Goal: Task Accomplishment & Management: Use online tool/utility

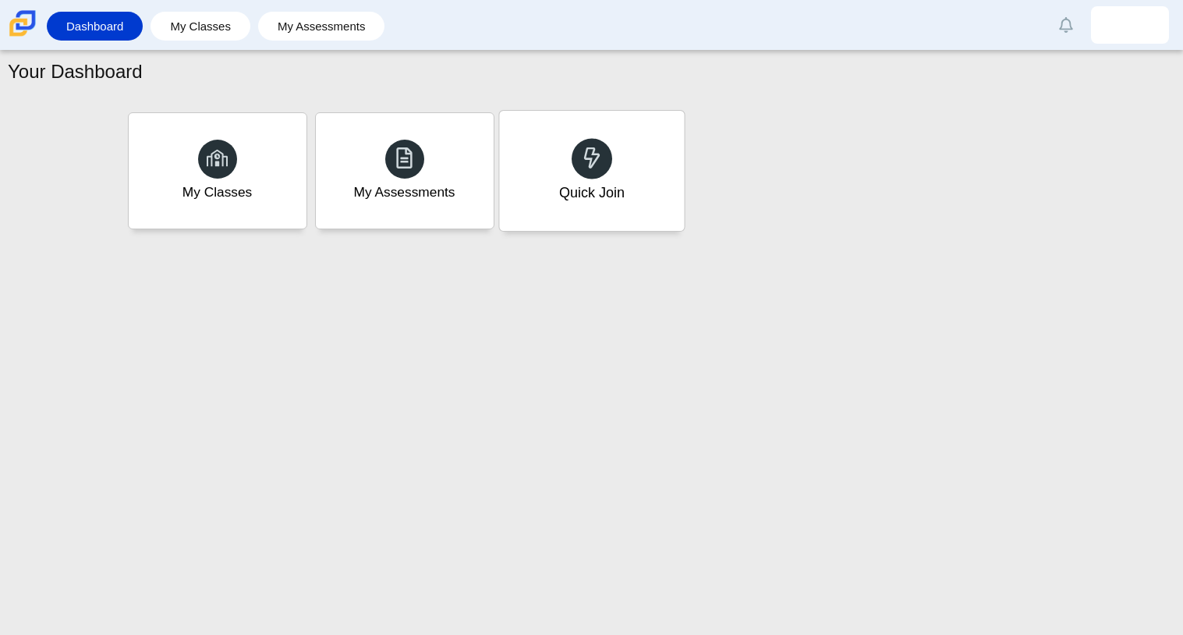
click at [534, 170] on div "Quick Join" at bounding box center [591, 171] width 185 height 120
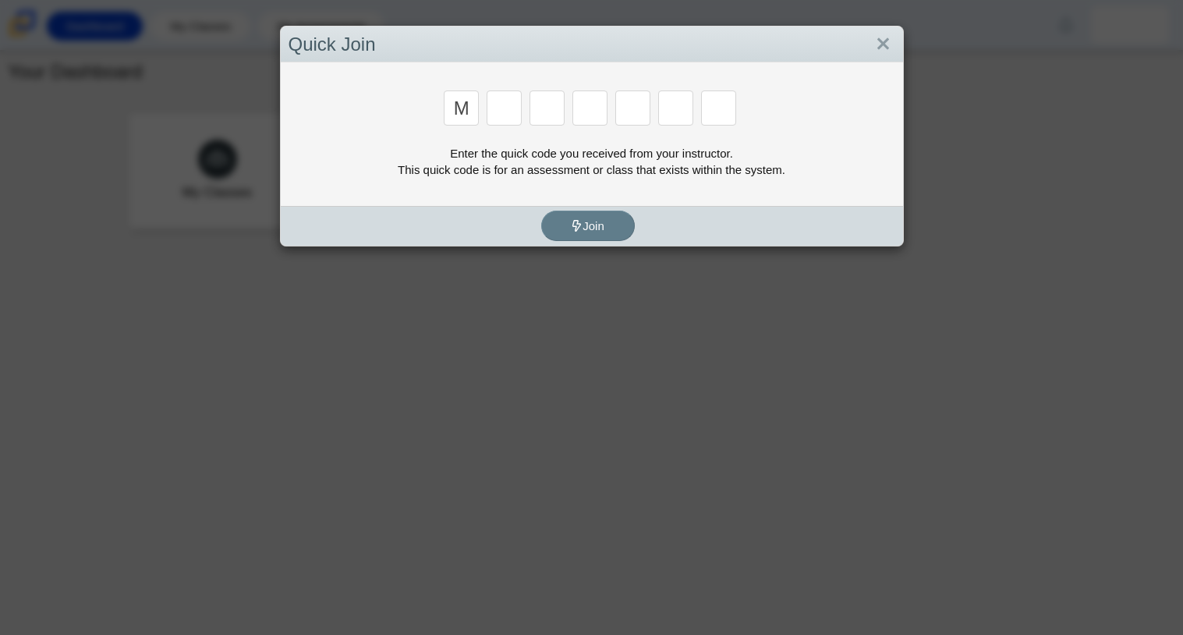
type input "m"
type input "7"
type input "e"
type input "3"
type input "e"
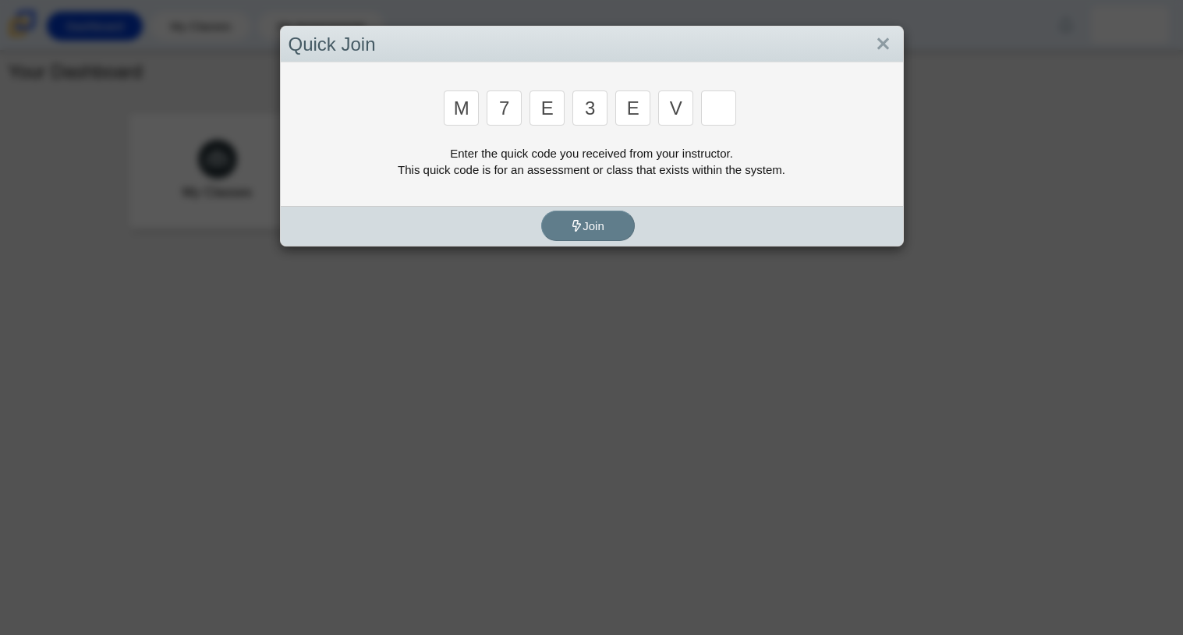
type input "v"
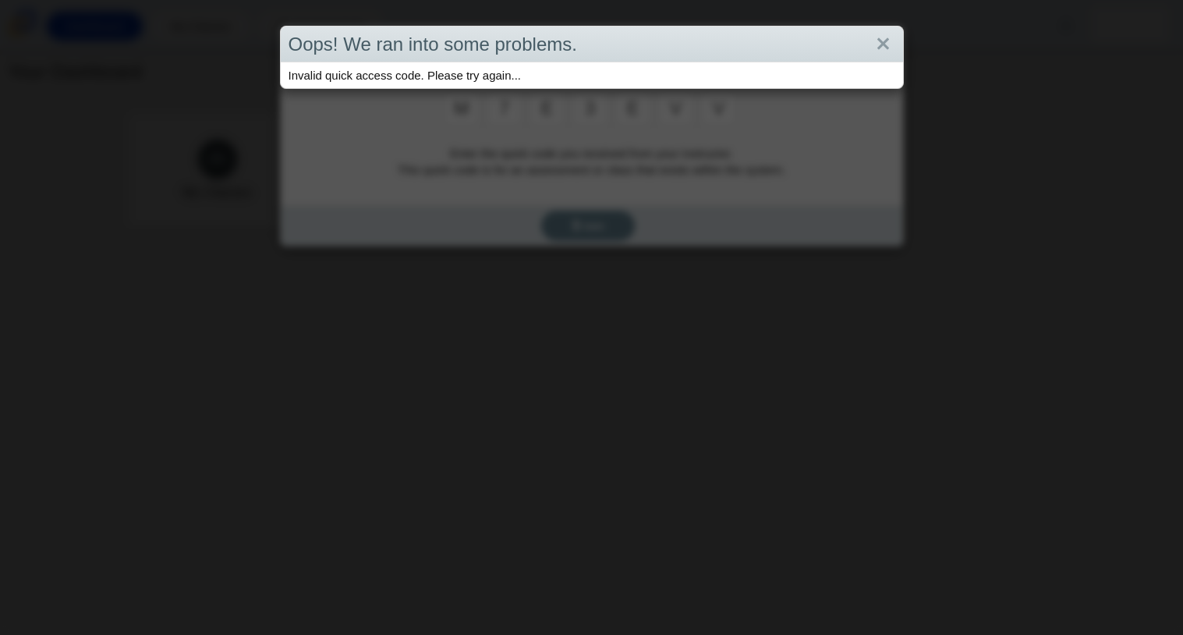
type input "v"
click at [879, 47] on link "Close" at bounding box center [883, 44] width 24 height 27
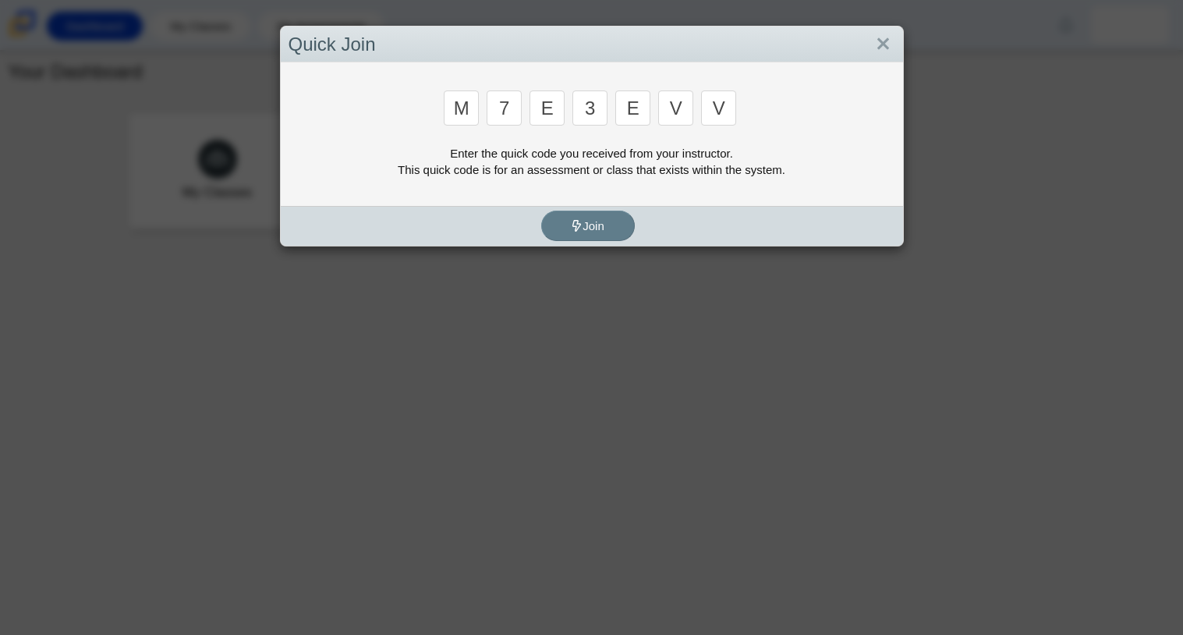
click at [729, 115] on input "v" at bounding box center [718, 107] width 35 height 35
type input "w"
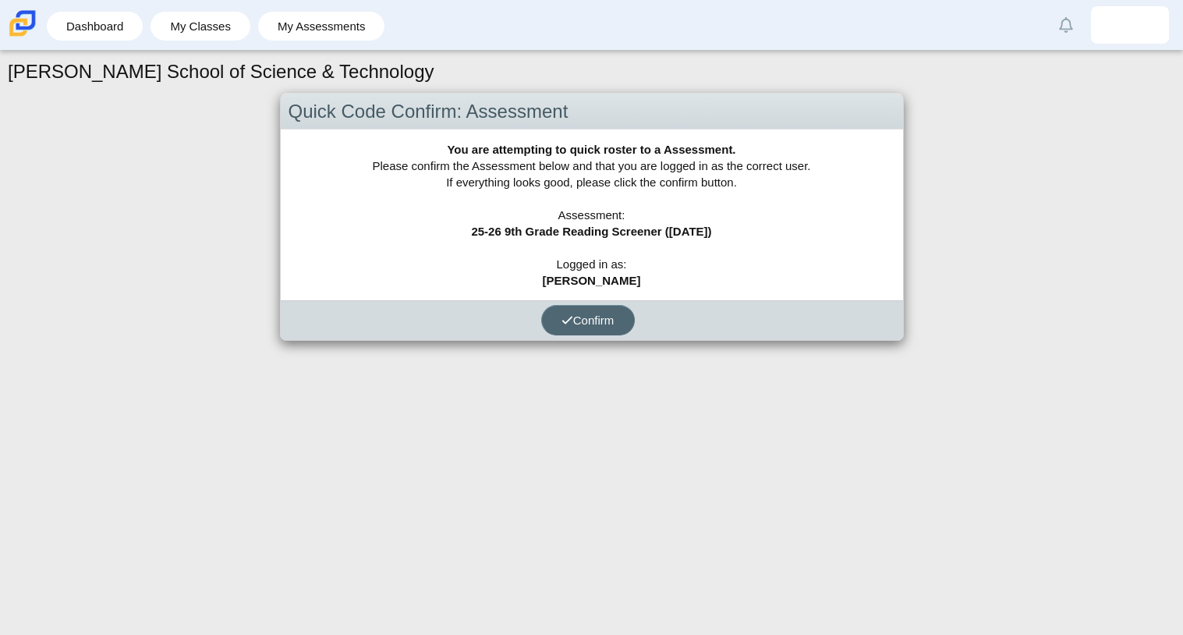
click at [599, 311] on button "Confirm" at bounding box center [588, 320] width 94 height 30
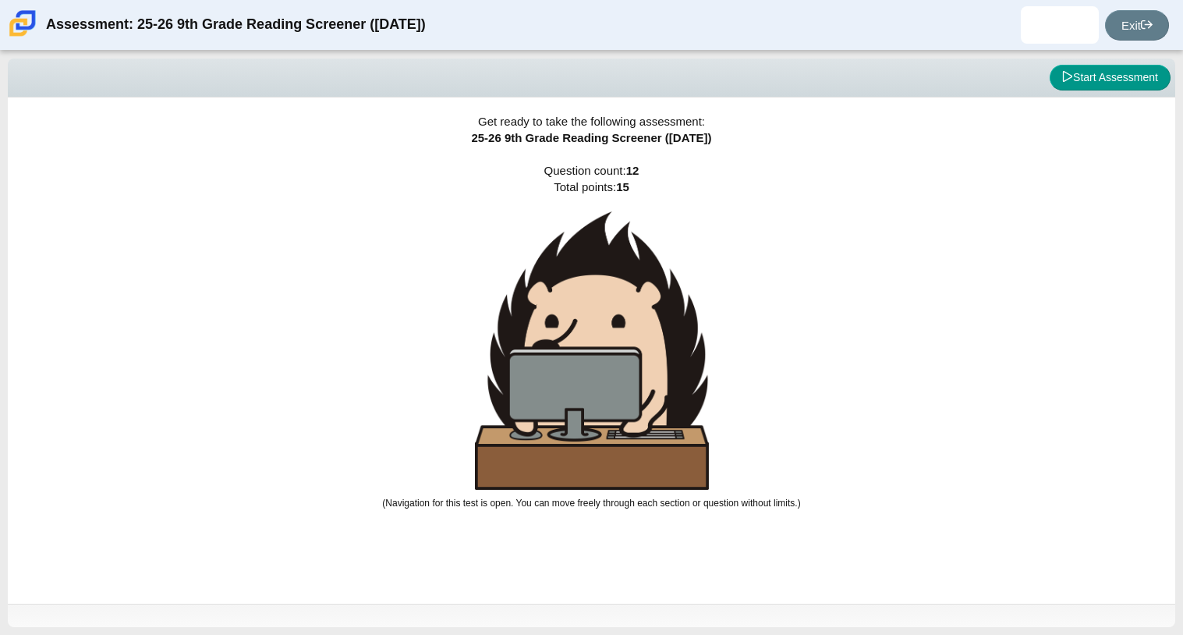
click at [604, 434] on img at bounding box center [592, 350] width 234 height 278
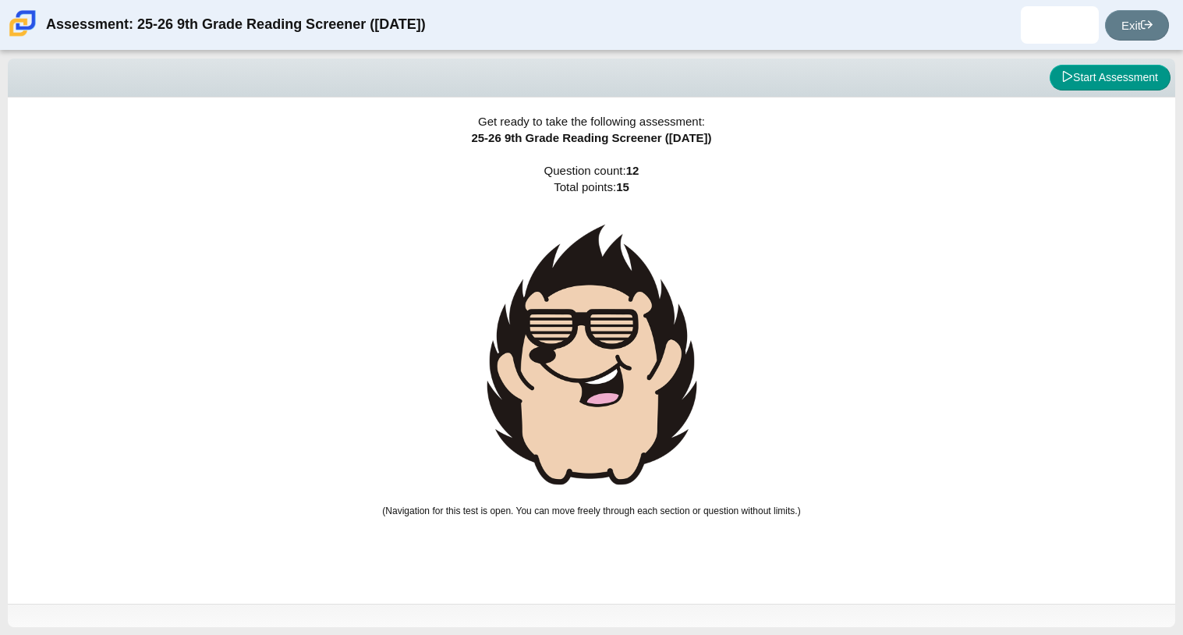
click at [604, 389] on img at bounding box center [592, 354] width 234 height 286
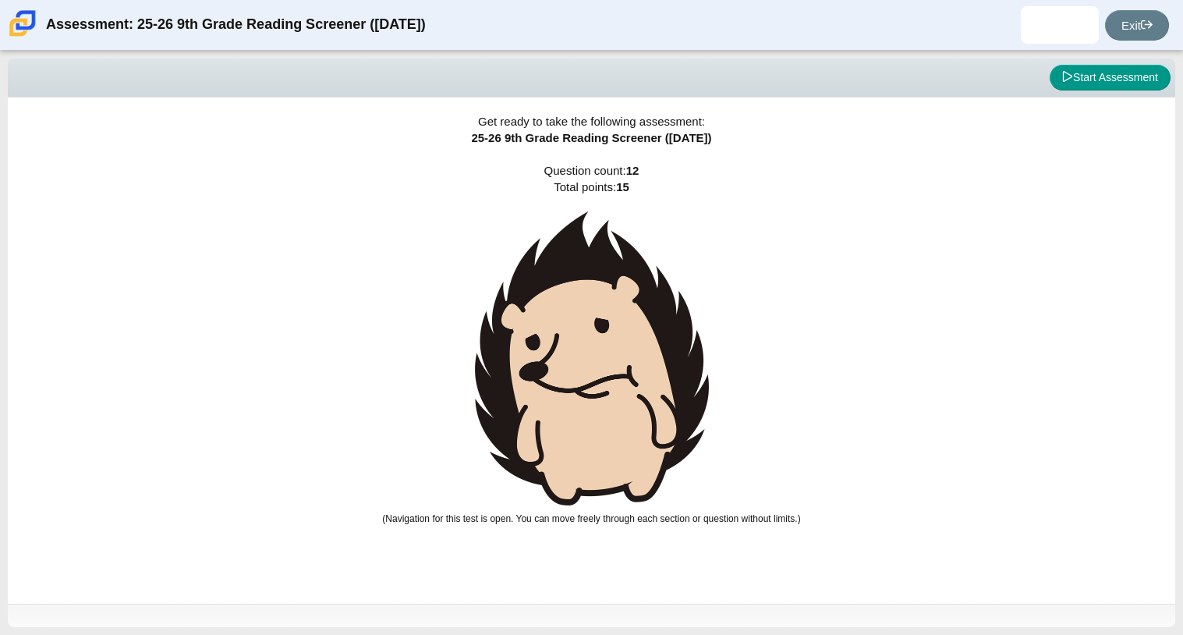
click at [604, 389] on img at bounding box center [592, 358] width 234 height 294
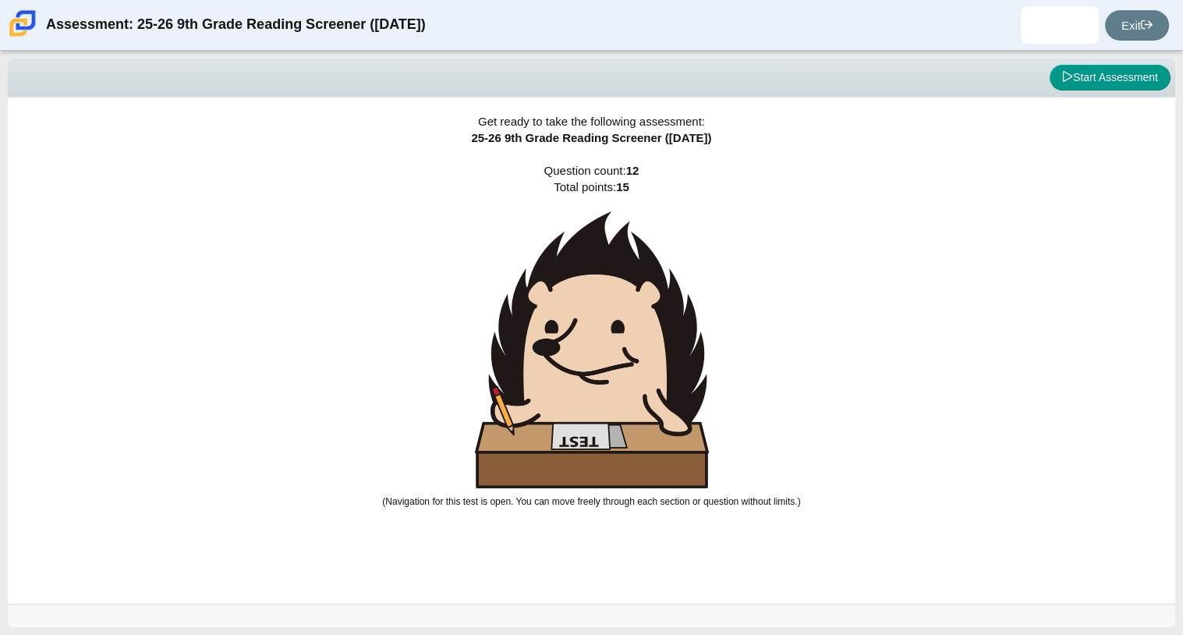
click at [604, 389] on img at bounding box center [592, 349] width 234 height 277
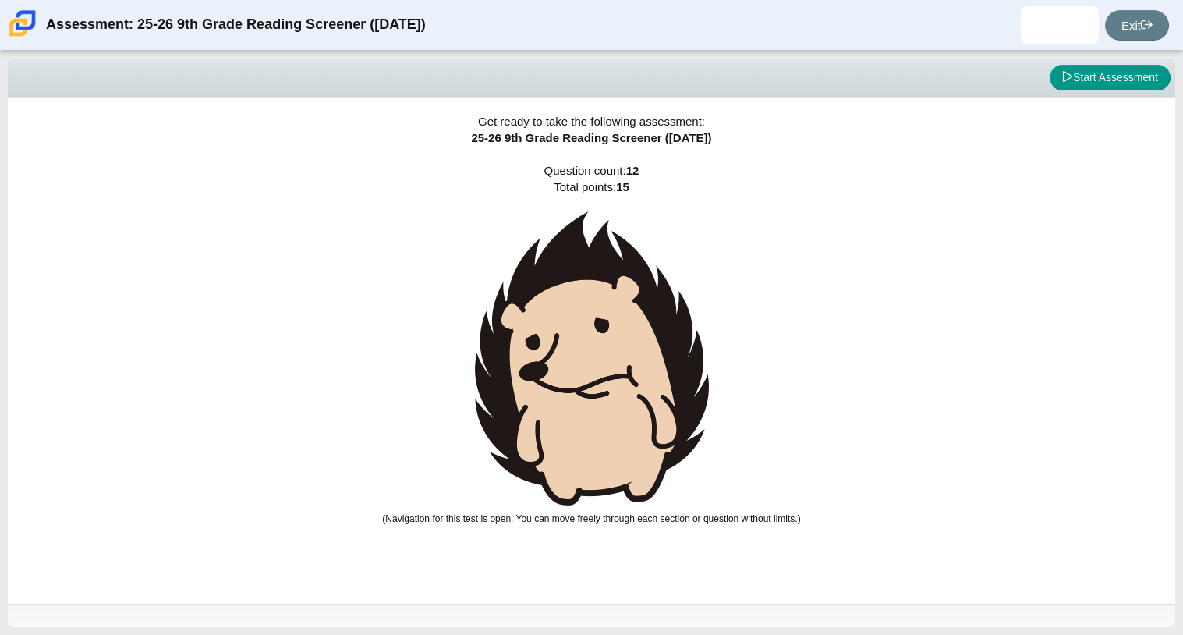
click at [604, 389] on img at bounding box center [592, 358] width 234 height 294
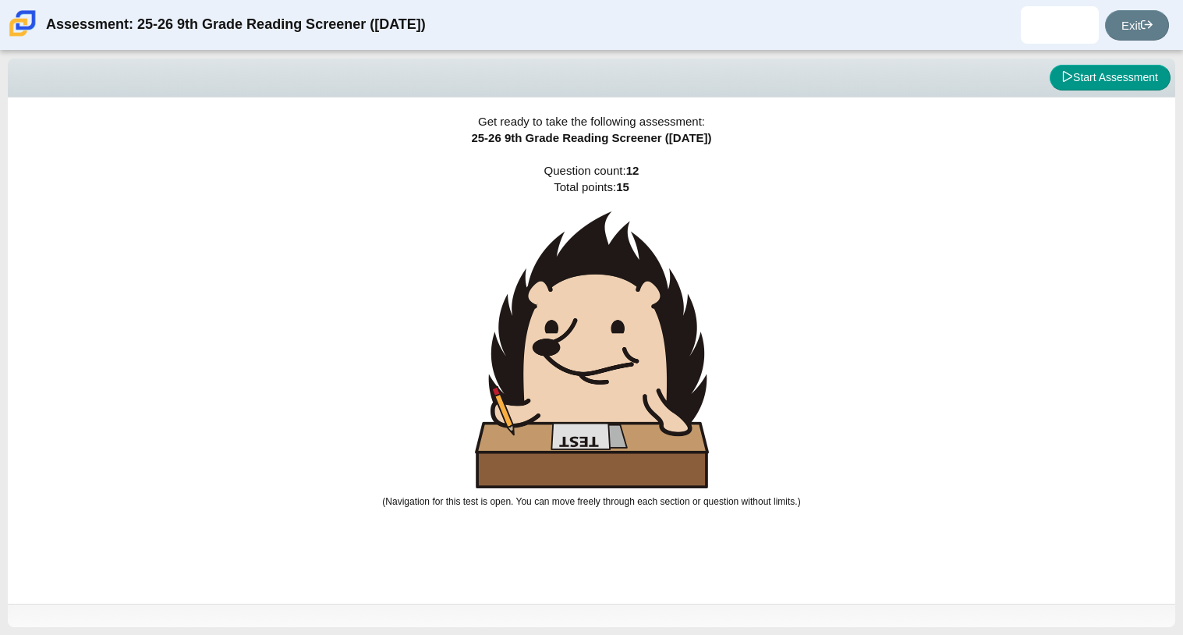
click at [604, 389] on img at bounding box center [592, 349] width 234 height 277
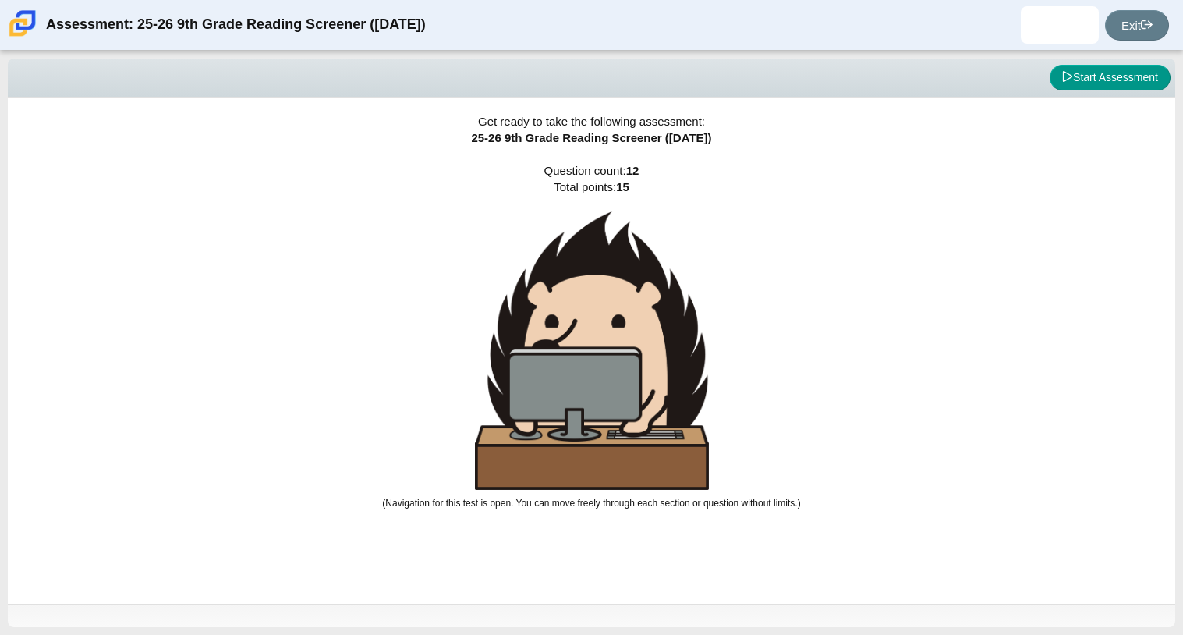
click at [604, 389] on img at bounding box center [592, 350] width 234 height 278
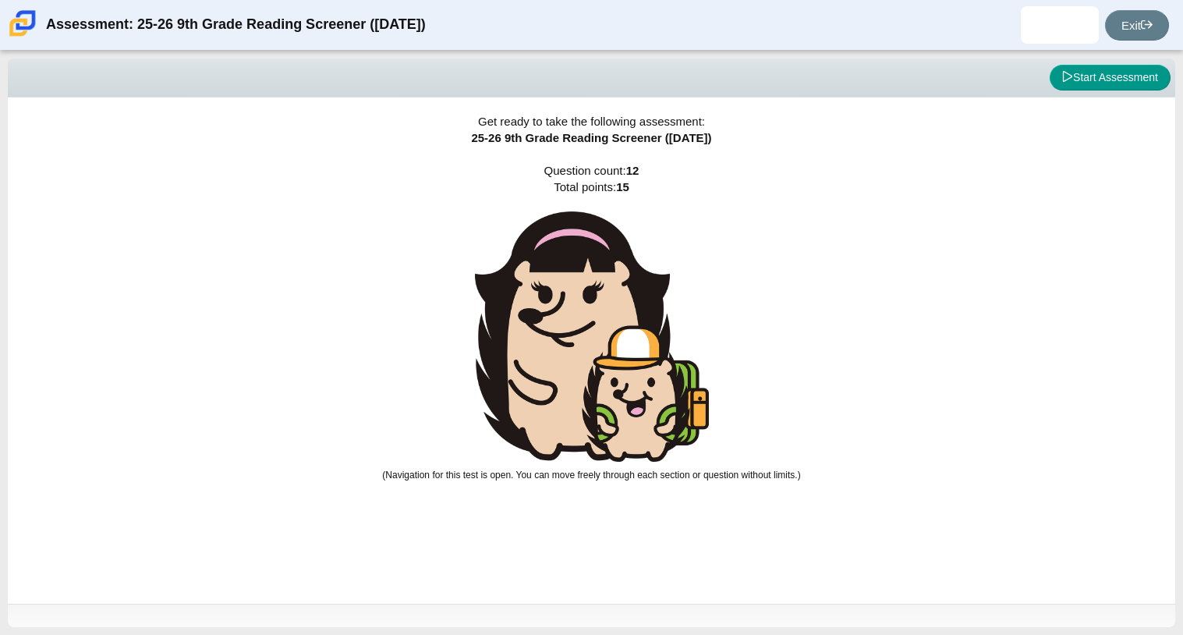
click at [604, 389] on img at bounding box center [592, 336] width 234 height 250
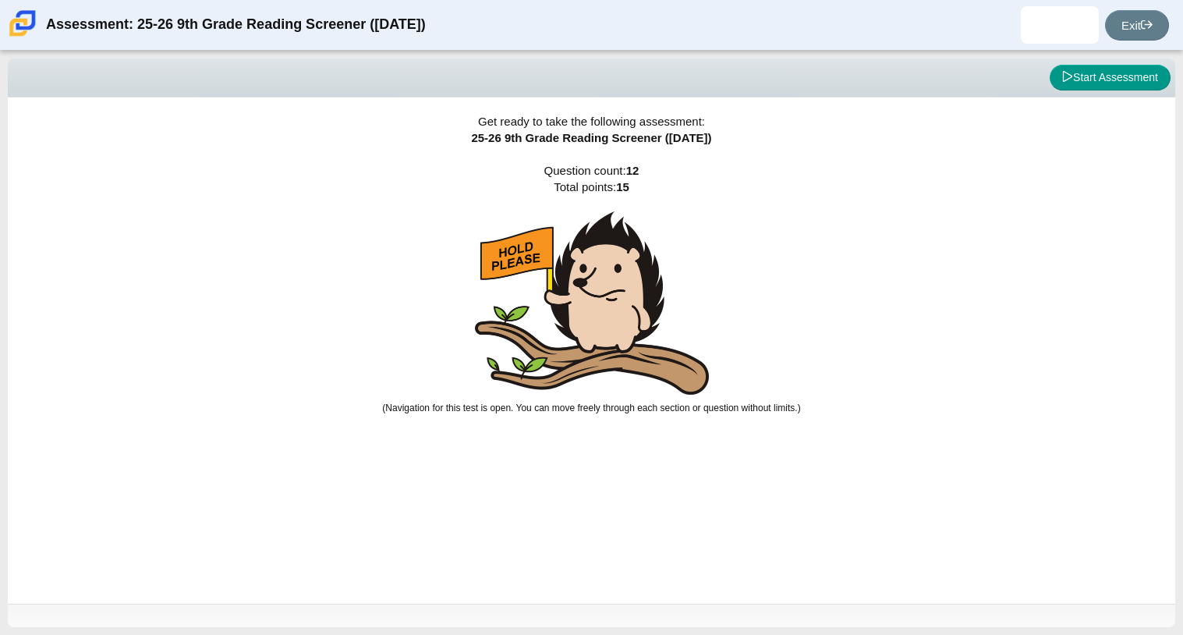
click at [604, 389] on img at bounding box center [592, 302] width 234 height 183
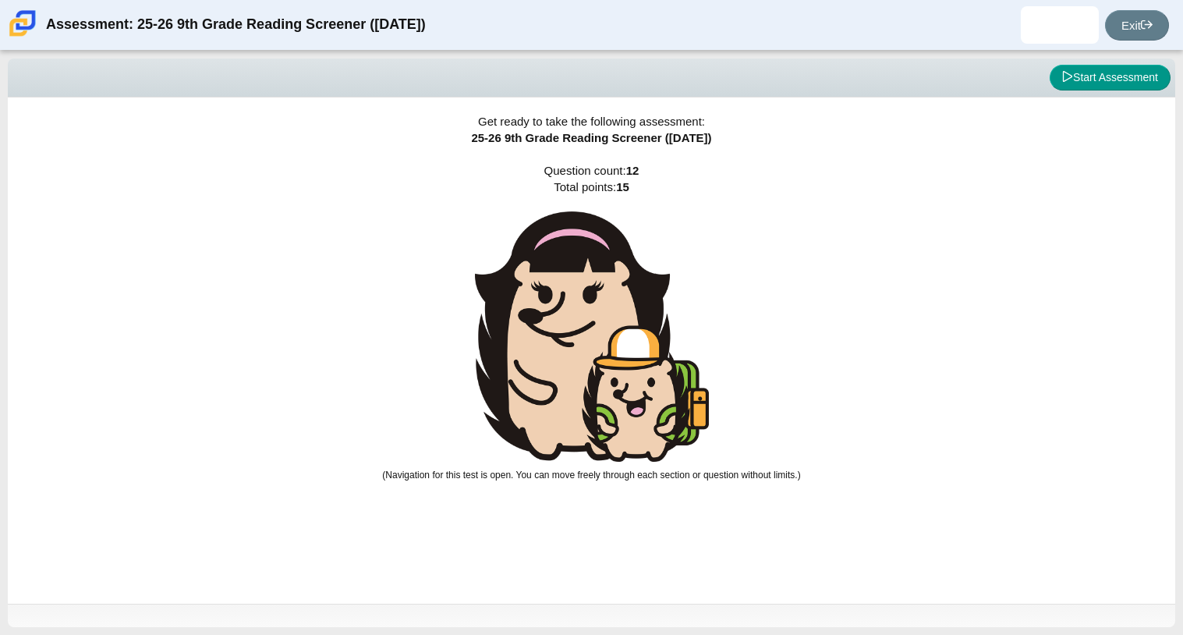
click at [604, 389] on img at bounding box center [592, 336] width 234 height 250
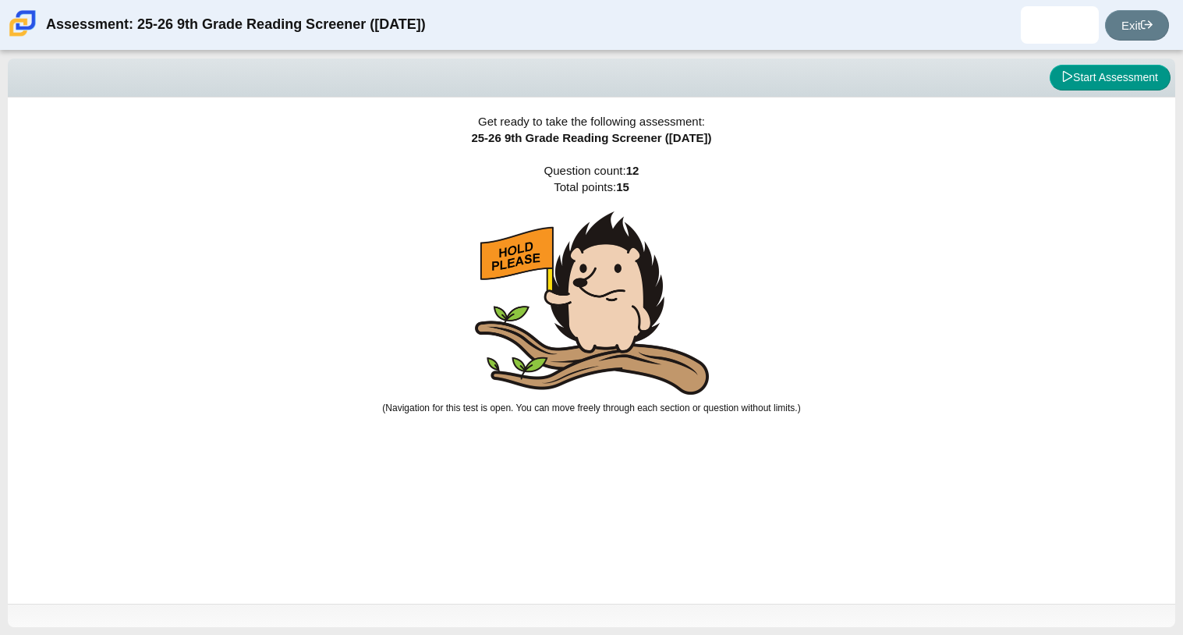
click at [604, 389] on img at bounding box center [592, 302] width 234 height 183
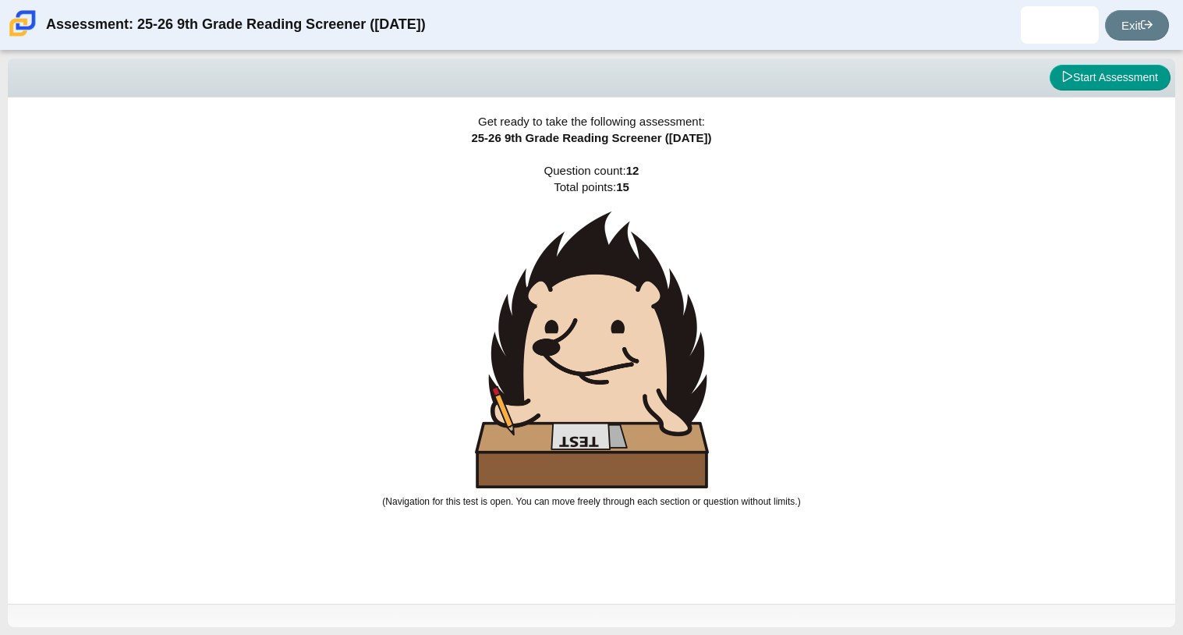
click at [604, 389] on img at bounding box center [592, 349] width 234 height 277
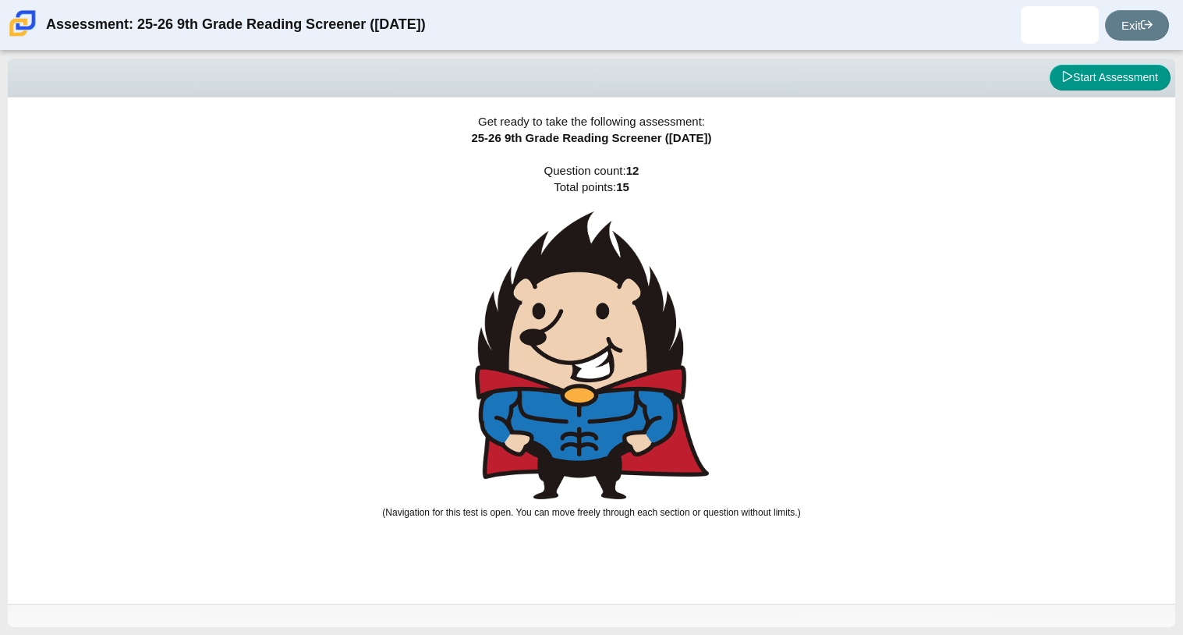
click at [604, 389] on img at bounding box center [592, 355] width 234 height 288
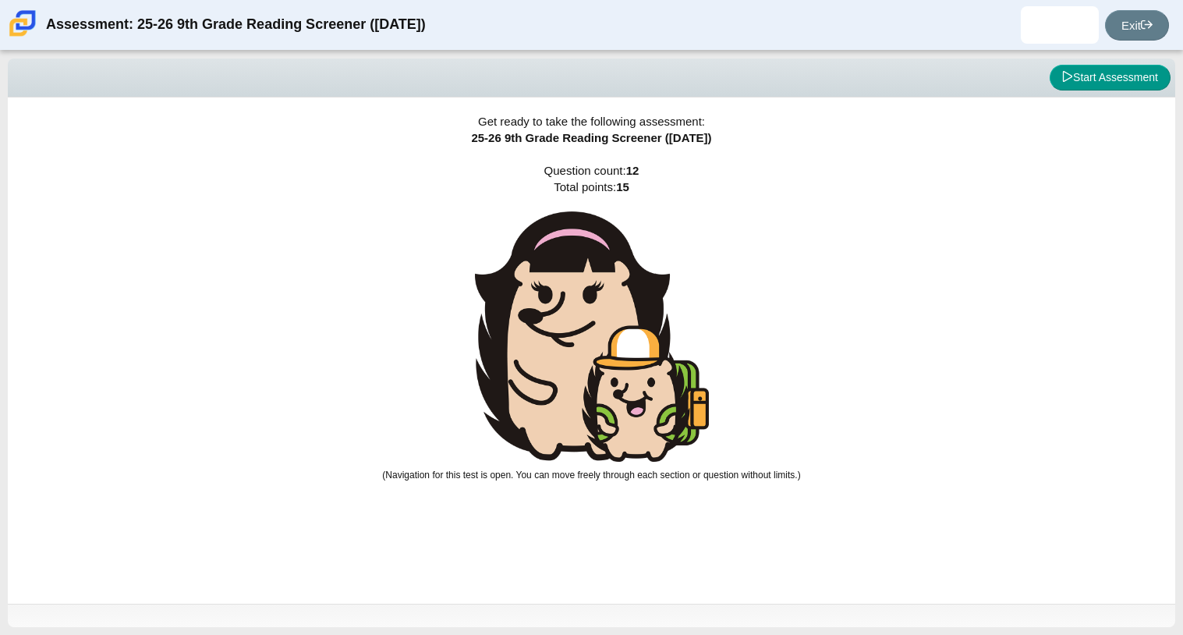
click at [604, 389] on img at bounding box center [592, 336] width 234 height 250
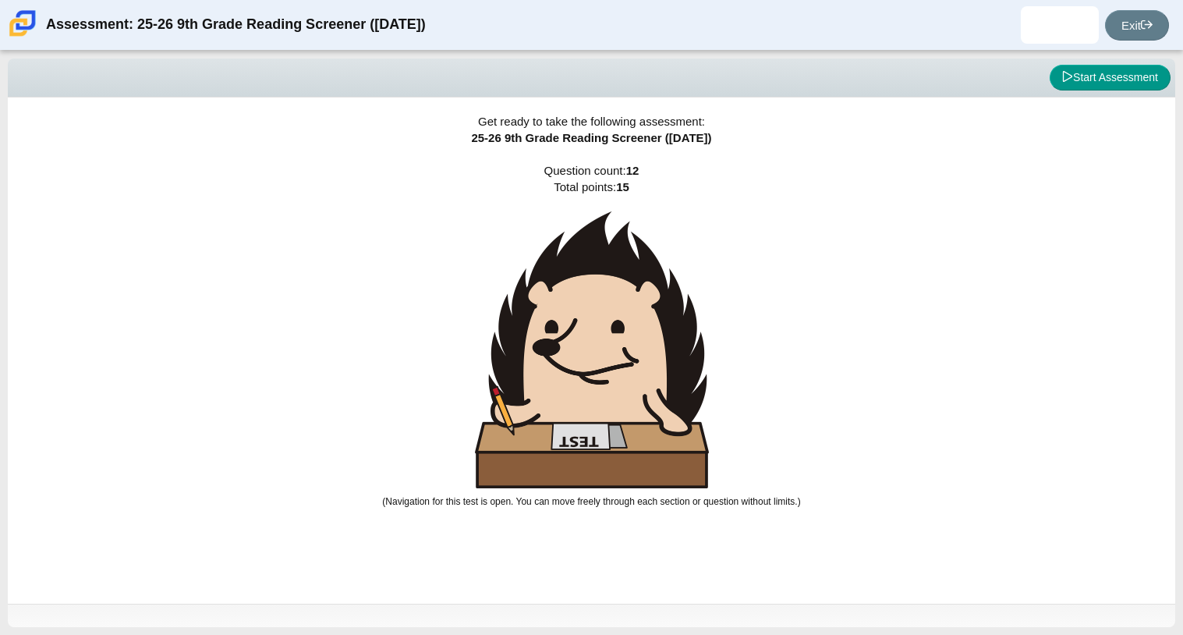
click at [604, 389] on img at bounding box center [592, 349] width 234 height 277
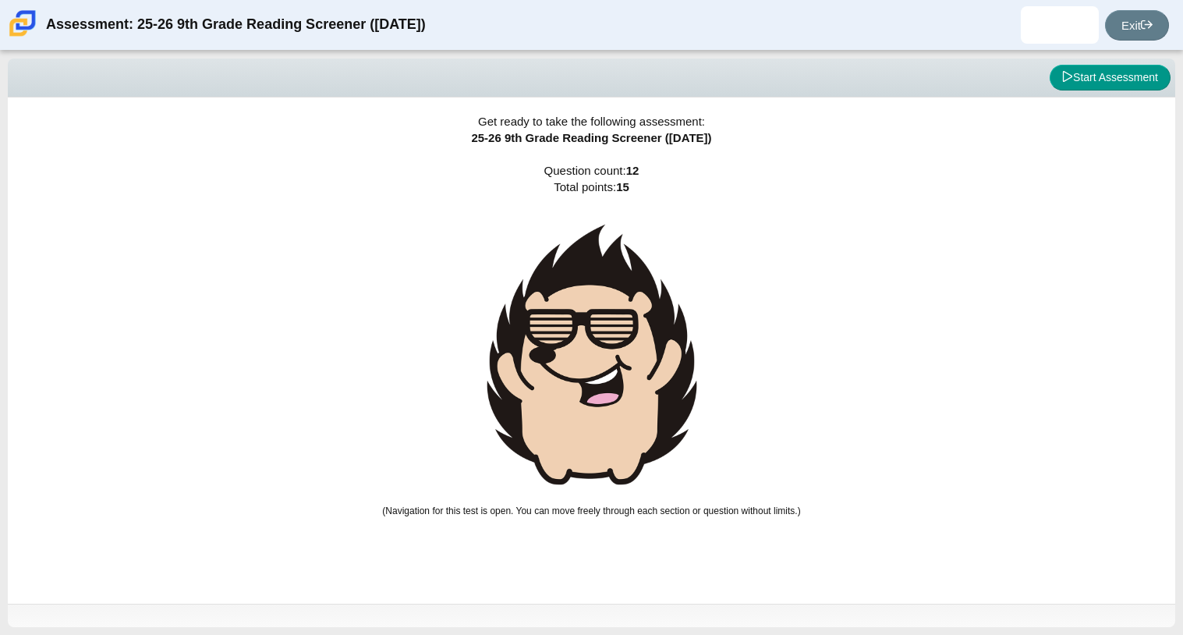
click at [604, 389] on img at bounding box center [592, 354] width 234 height 286
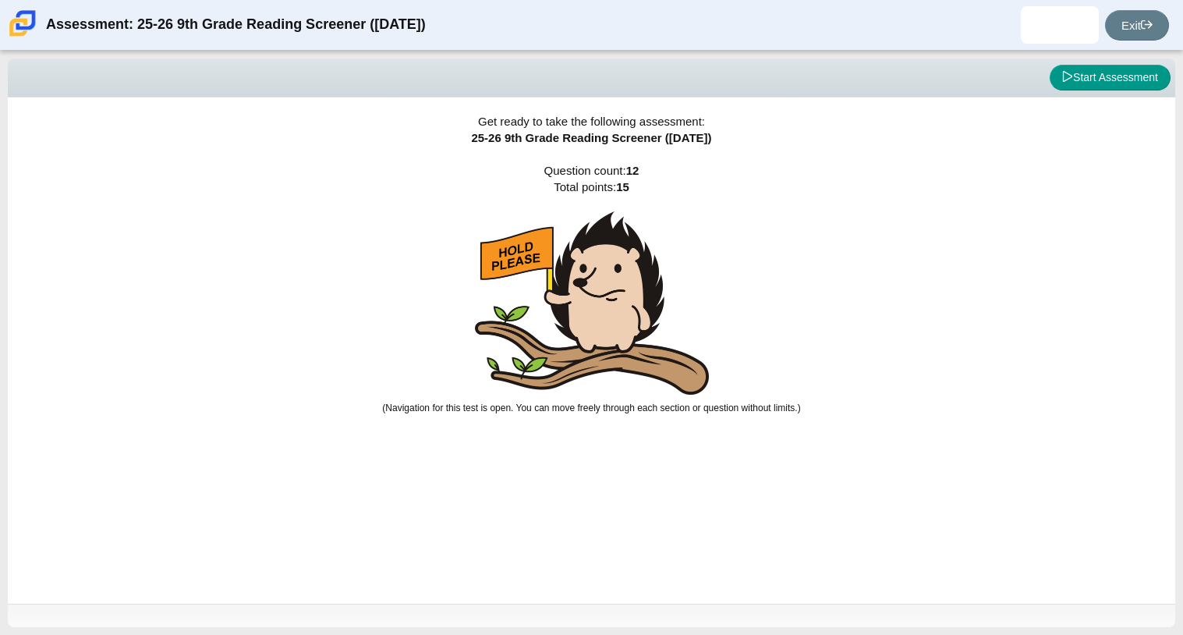
click at [604, 389] on img at bounding box center [592, 302] width 234 height 183
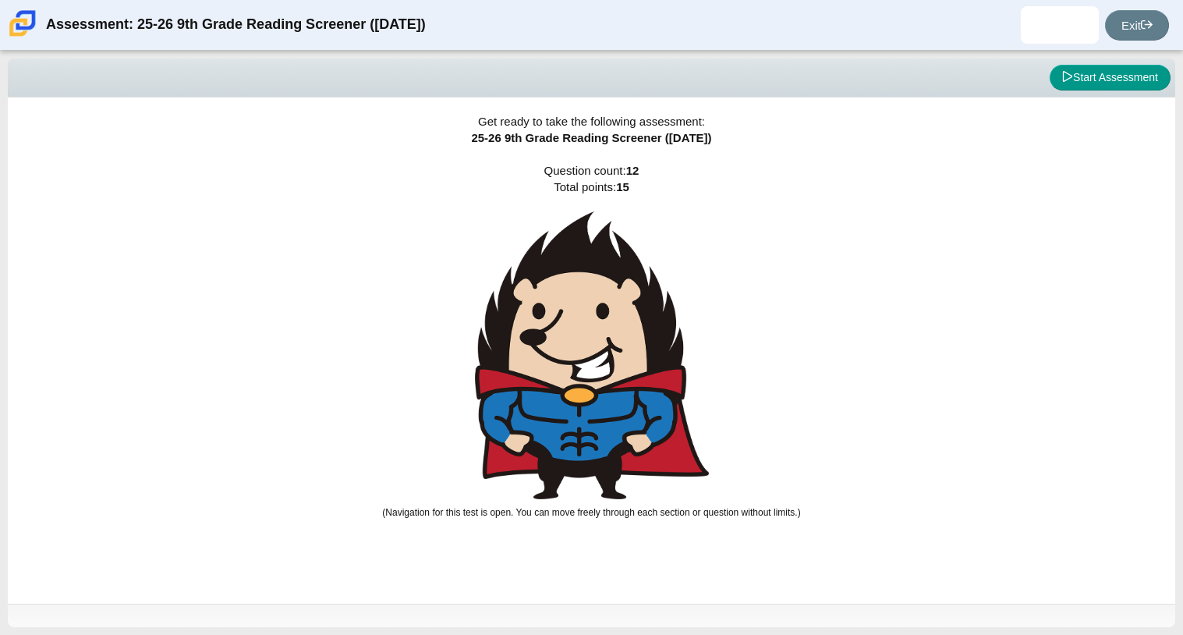
click at [589, 295] on img at bounding box center [592, 355] width 234 height 288
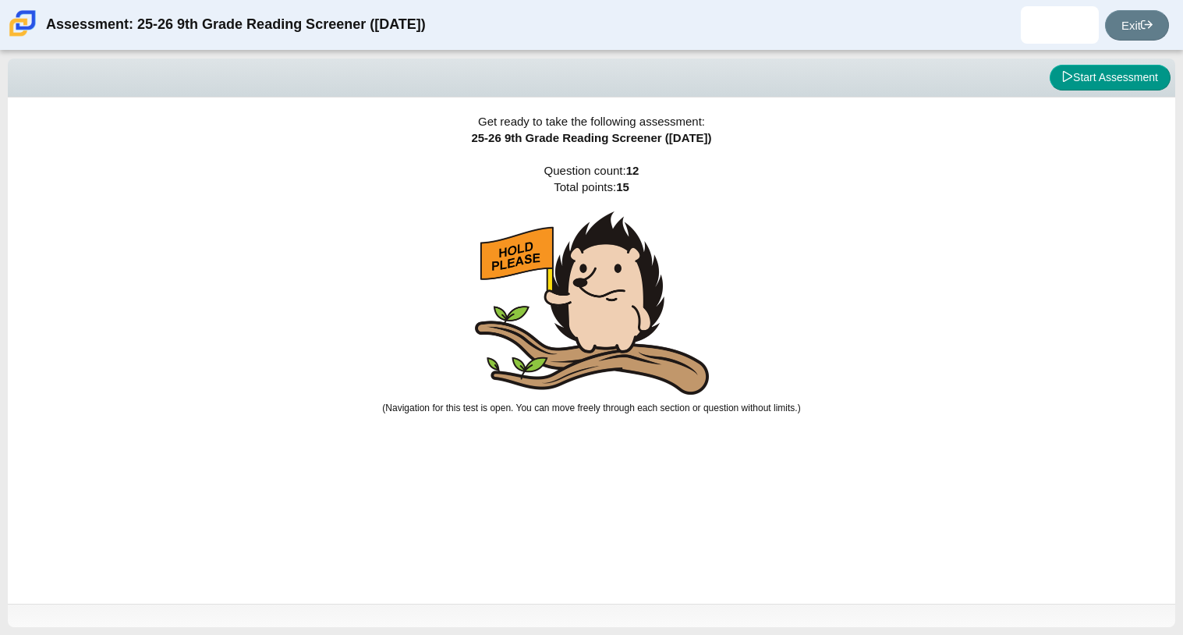
click at [688, 362] on img at bounding box center [592, 302] width 234 height 183
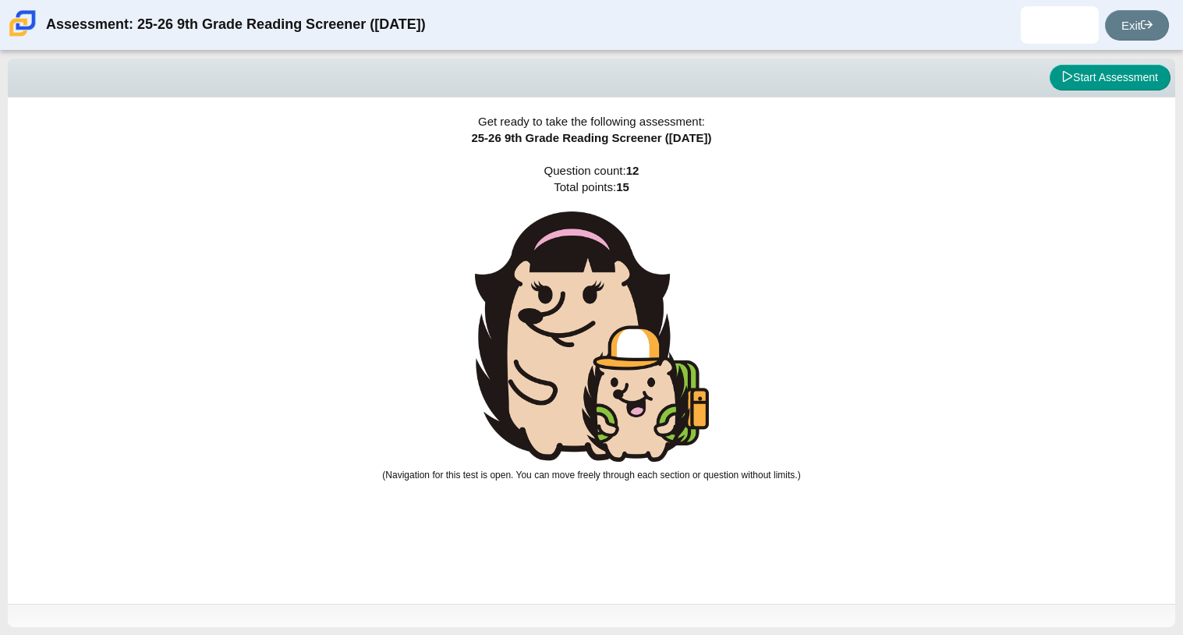
click at [688, 362] on img at bounding box center [592, 336] width 234 height 250
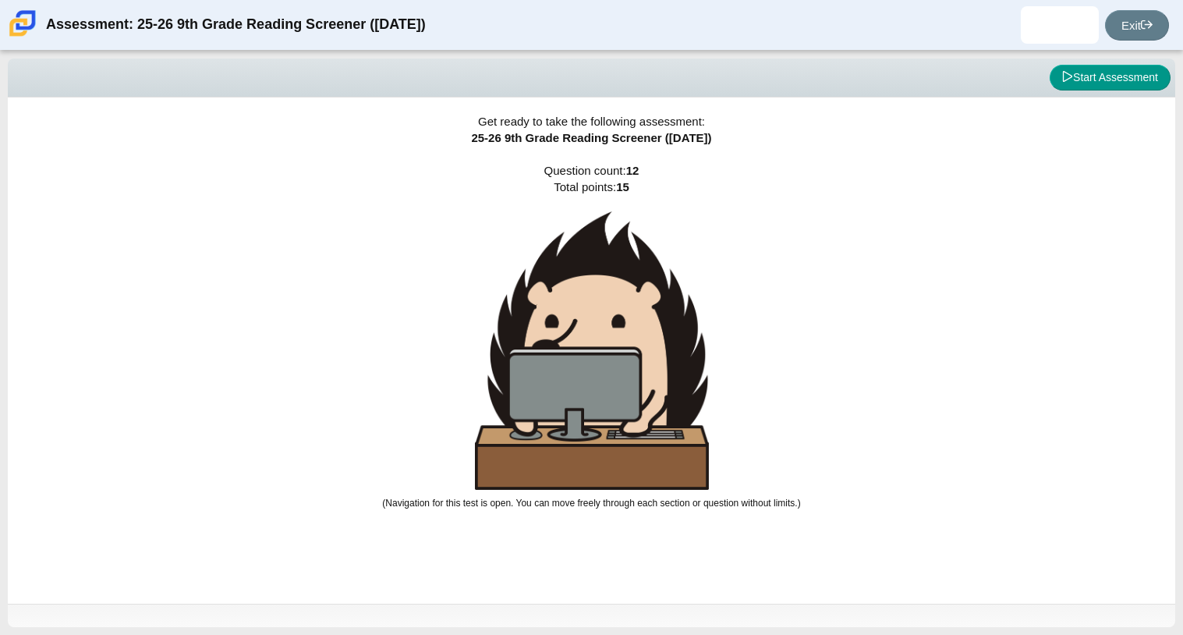
click at [688, 362] on img at bounding box center [592, 350] width 234 height 278
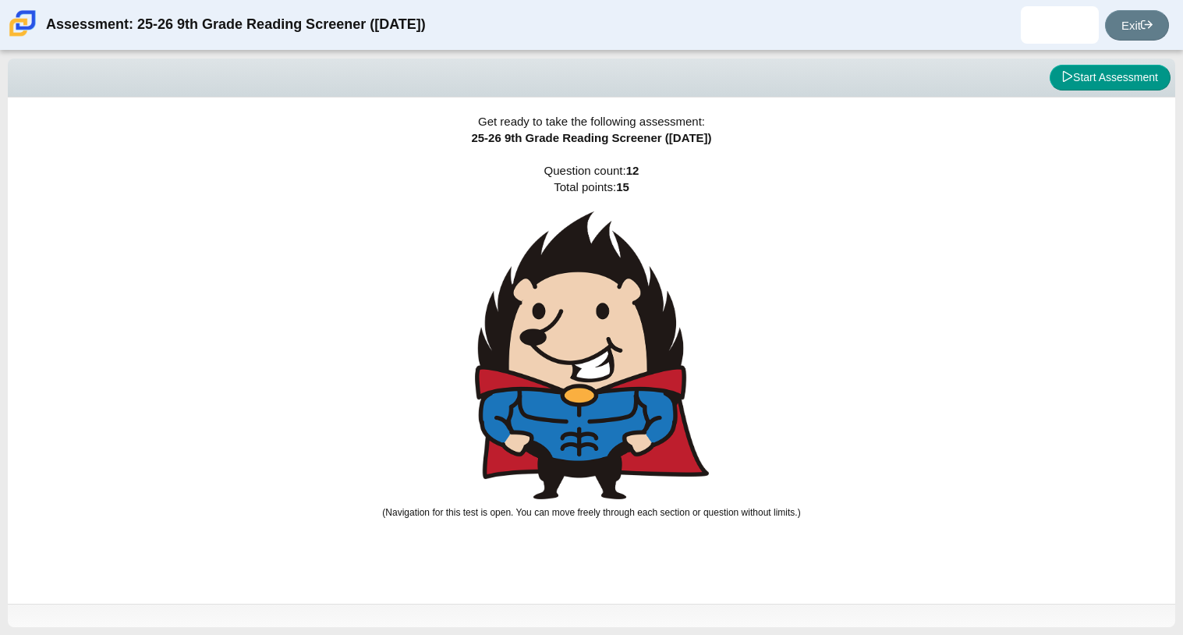
click at [688, 362] on img at bounding box center [592, 355] width 234 height 288
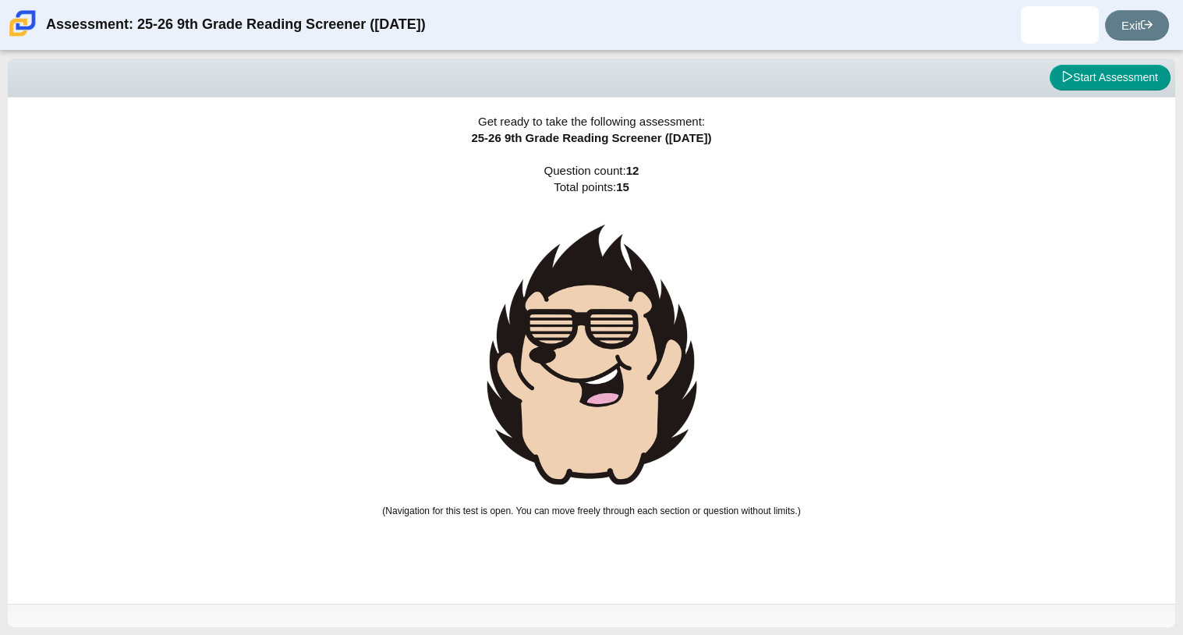
click at [688, 362] on img at bounding box center [592, 354] width 234 height 286
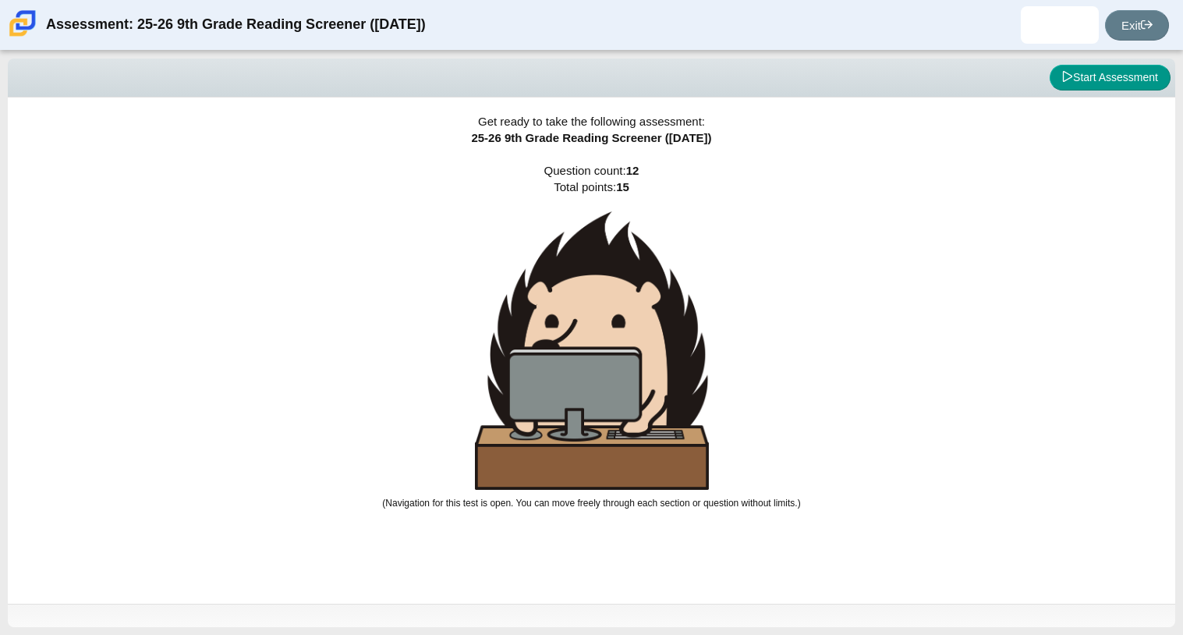
click at [688, 362] on img at bounding box center [592, 350] width 234 height 278
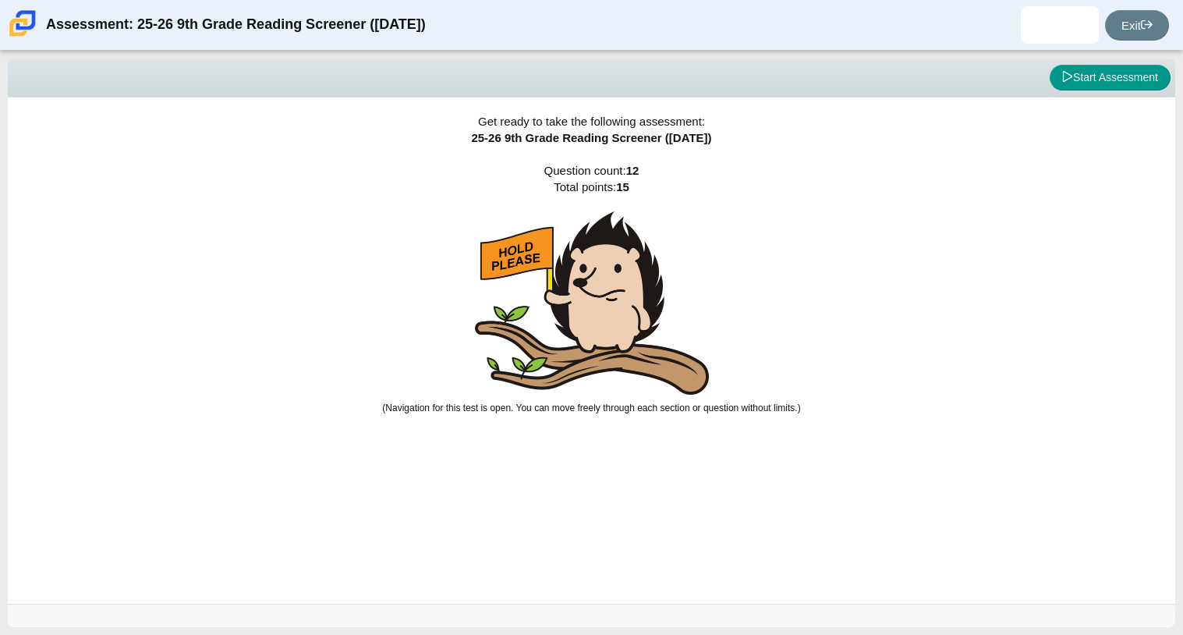
click at [688, 362] on img at bounding box center [592, 302] width 234 height 183
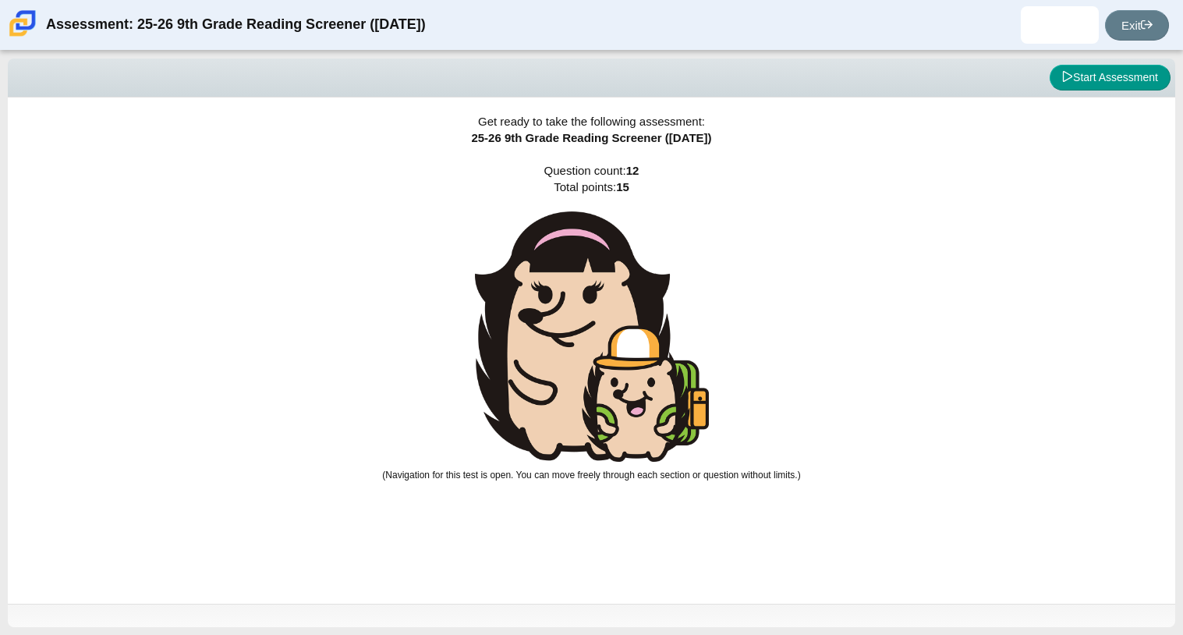
click at [688, 362] on img at bounding box center [592, 336] width 234 height 250
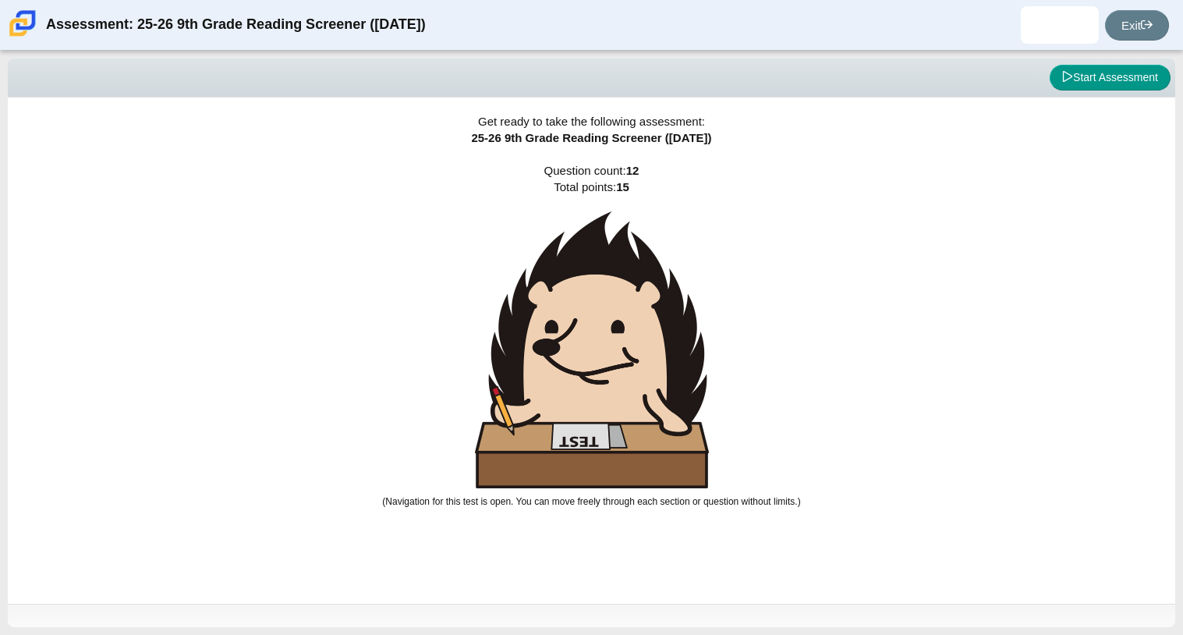
click at [688, 362] on img at bounding box center [592, 349] width 234 height 277
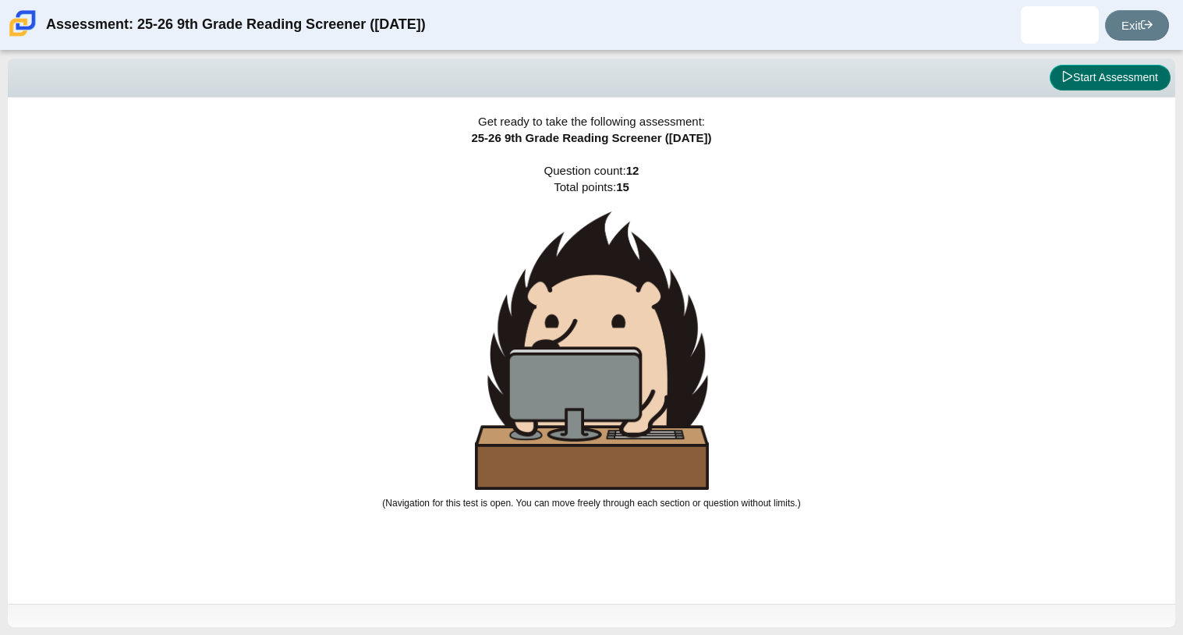
click at [1100, 75] on button "Start Assessment" at bounding box center [1109, 78] width 121 height 27
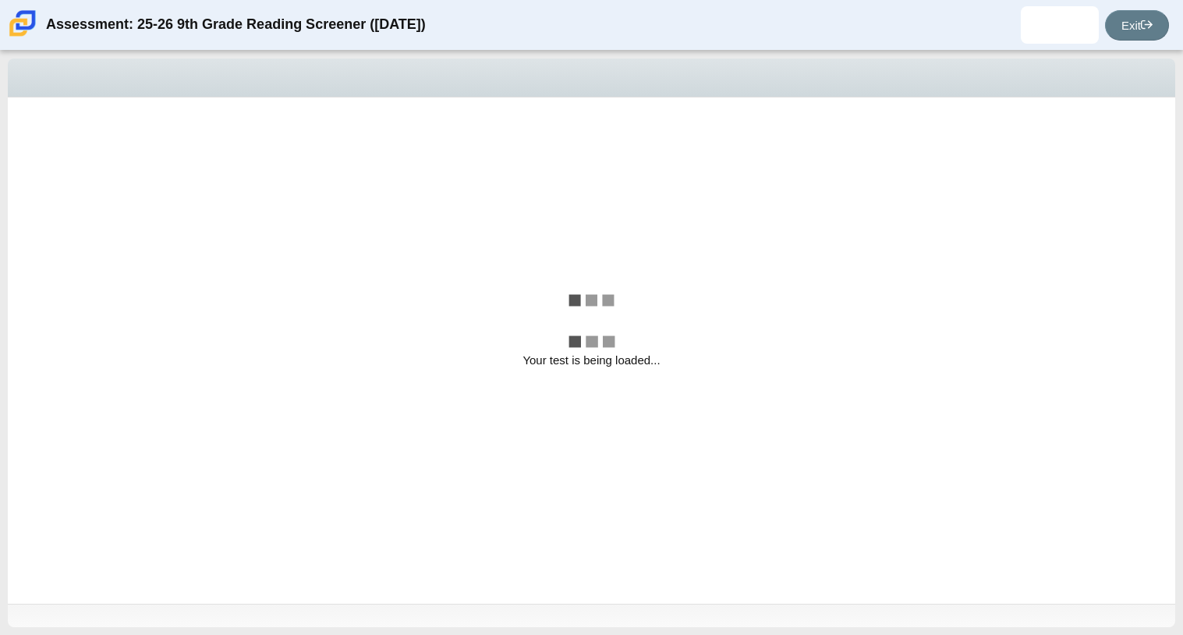
select select "ccc5b315-3c7c-471c-bf90-f22c8299c798"
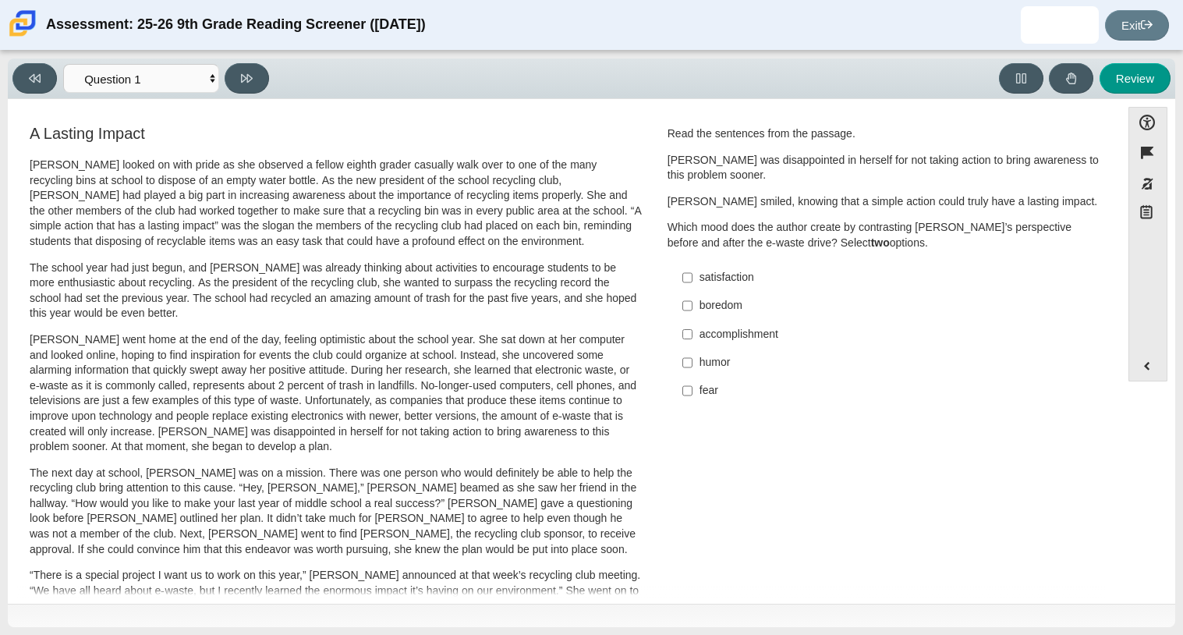
click at [735, 349] on label "humor humor" at bounding box center [885, 362] width 428 height 28
click at [692, 349] on input "humor humor" at bounding box center [687, 362] width 10 height 28
checkbox input "true"
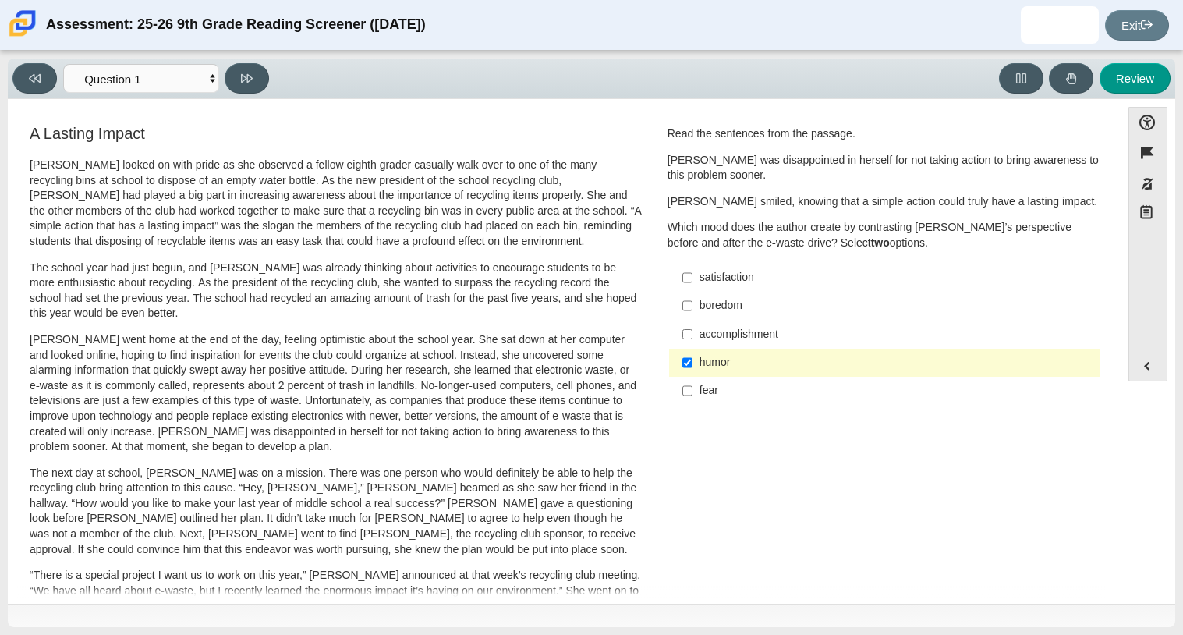
click at [727, 317] on label "boredom boredom" at bounding box center [885, 306] width 428 height 28
click at [692, 317] on input "boredom boredom" at bounding box center [687, 306] width 10 height 28
checkbox input "true"
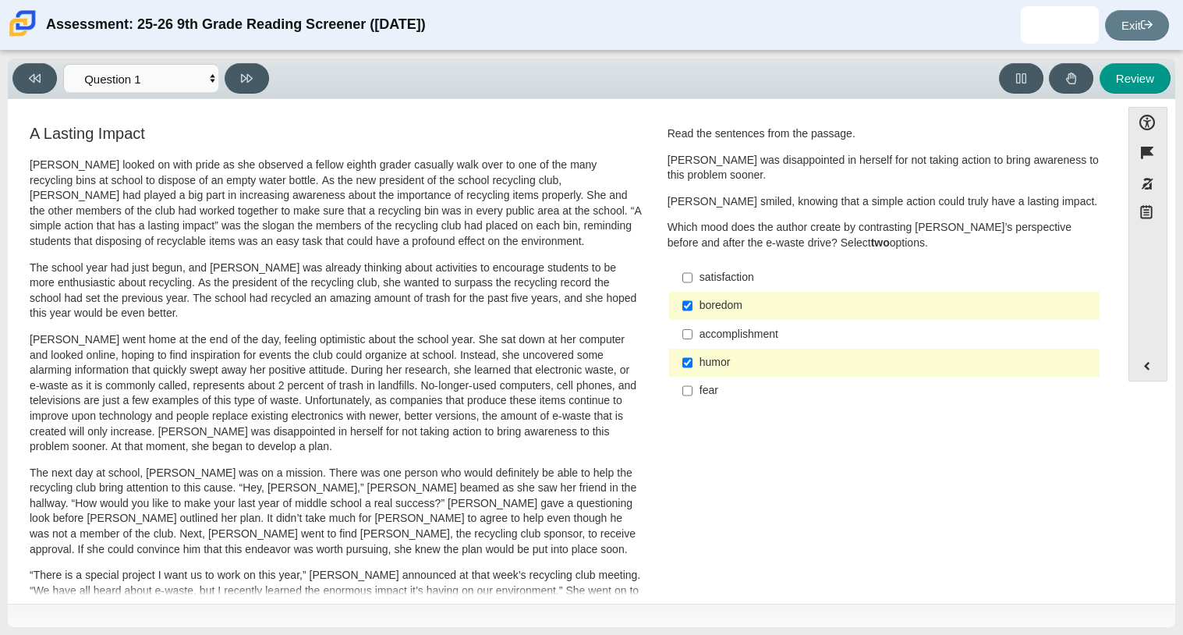
click at [698, 352] on label "humor humor" at bounding box center [885, 362] width 428 height 28
click at [692, 352] on input "humor humor" at bounding box center [687, 362] width 10 height 28
checkbox input "false"
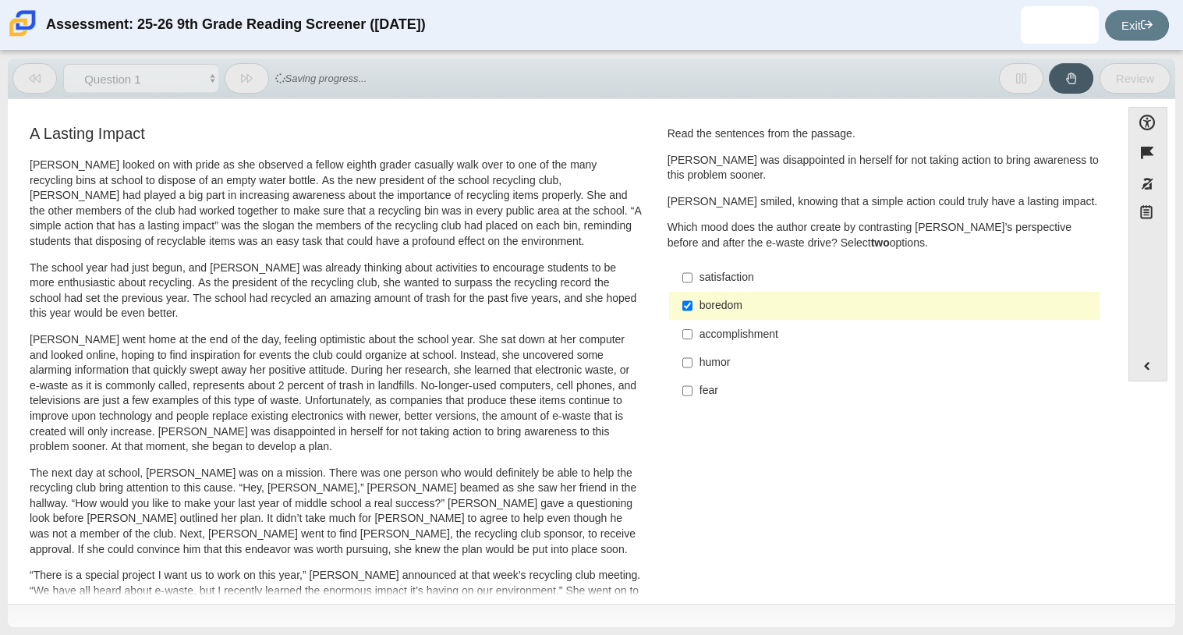
click at [700, 318] on label "boredom boredom" at bounding box center [885, 306] width 428 height 28
click at [692, 318] on input "boredom boredom" at bounding box center [687, 306] width 10 height 28
checkbox input "false"
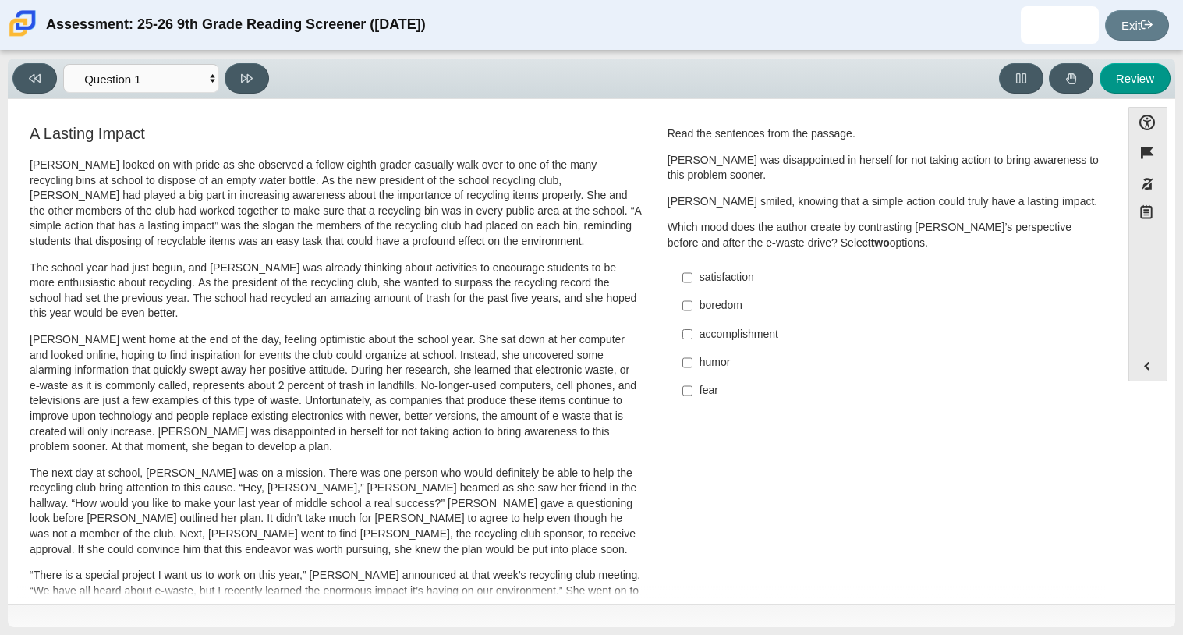
click at [745, 340] on div "accomplishment" at bounding box center [896, 335] width 394 height 16
click at [692, 340] on input "accomplishment accomplishment" at bounding box center [687, 334] width 10 height 28
checkbox input "true"
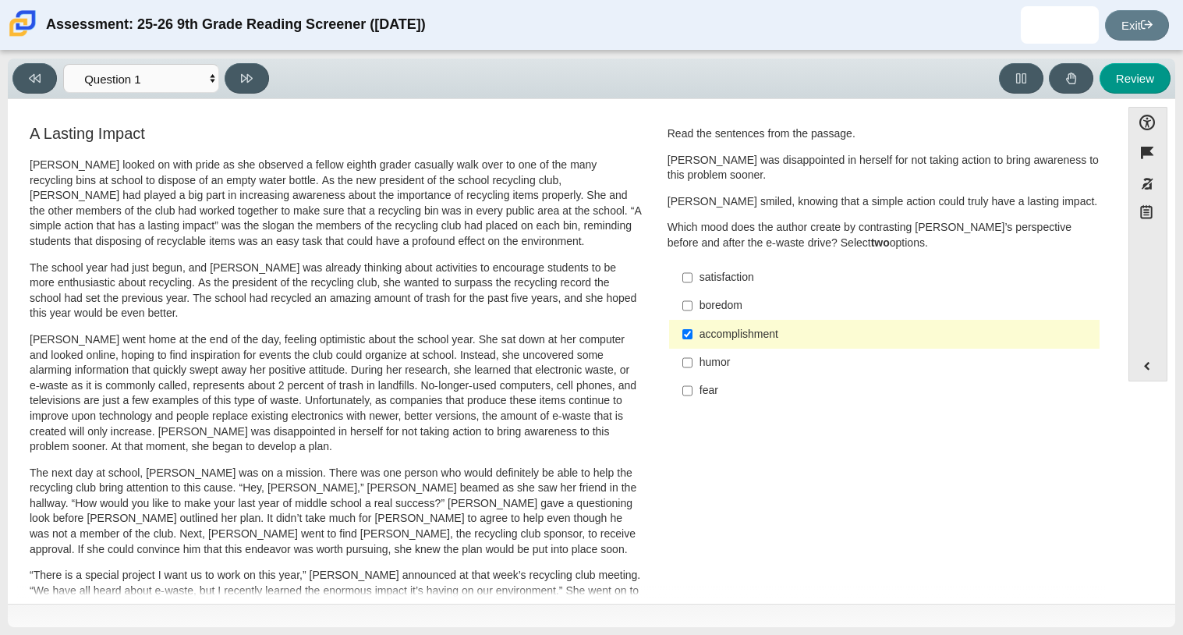
click at [747, 281] on div "satisfaction" at bounding box center [896, 278] width 394 height 16
click at [692, 281] on input "satisfaction satisfaction" at bounding box center [687, 277] width 10 height 28
checkbox input "true"
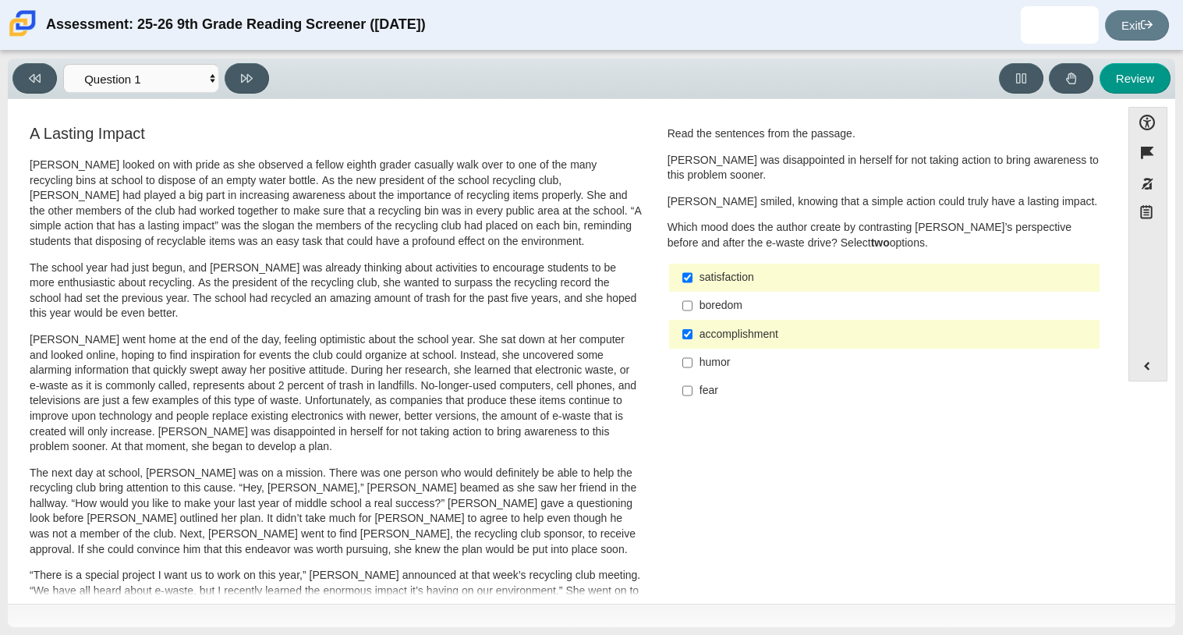
click at [1104, 269] on div "Question Read the sentences from the passage. Scarlett was disappointed in hers…" at bounding box center [884, 268] width 457 height 293
click at [1138, 76] on button "Review" at bounding box center [1134, 78] width 71 height 30
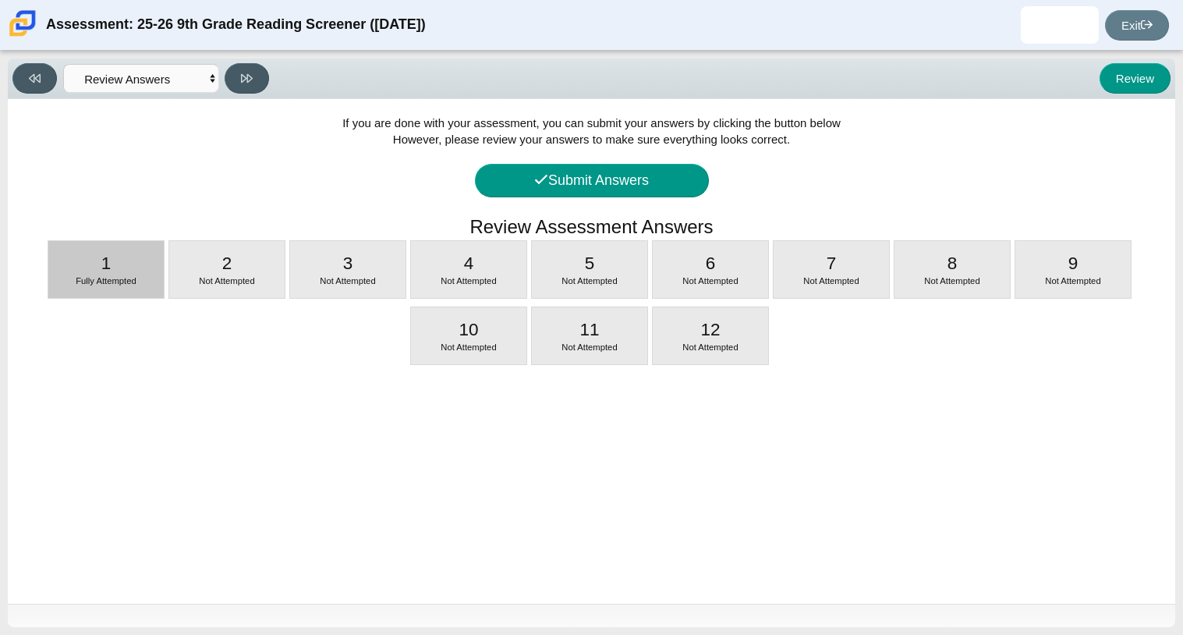
click at [138, 258] on div "1 Fully Attempted" at bounding box center [105, 269] width 115 height 57
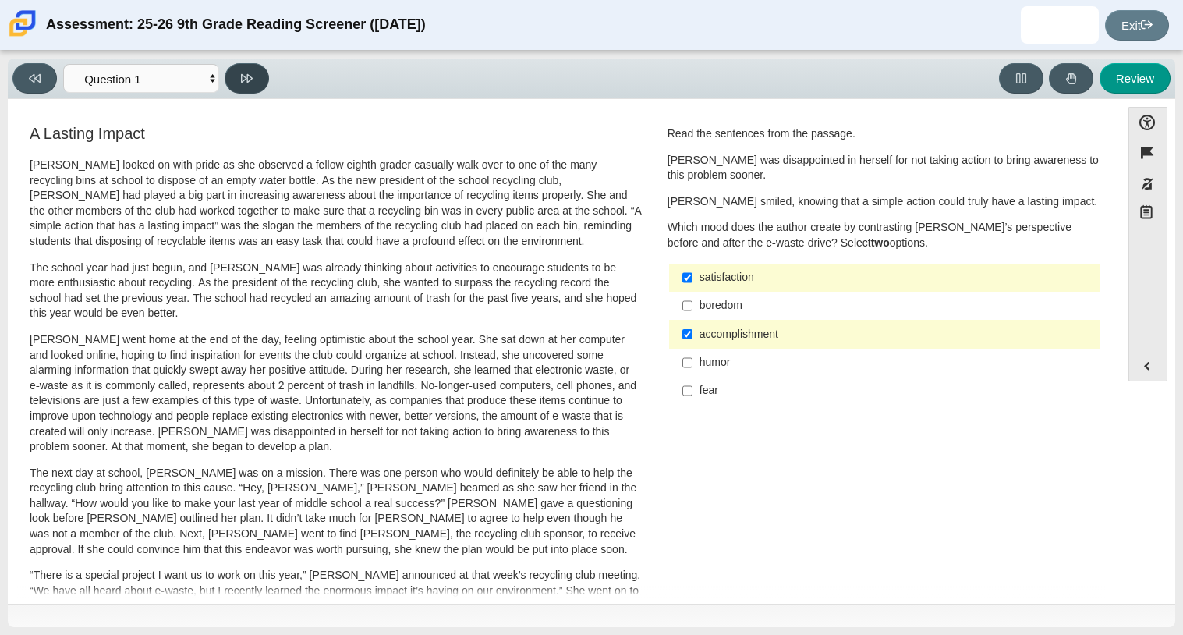
click at [247, 80] on icon at bounding box center [247, 78] width 12 height 9
select select "0ff64528-ffd7-428d-b192-babfaadd44e8"
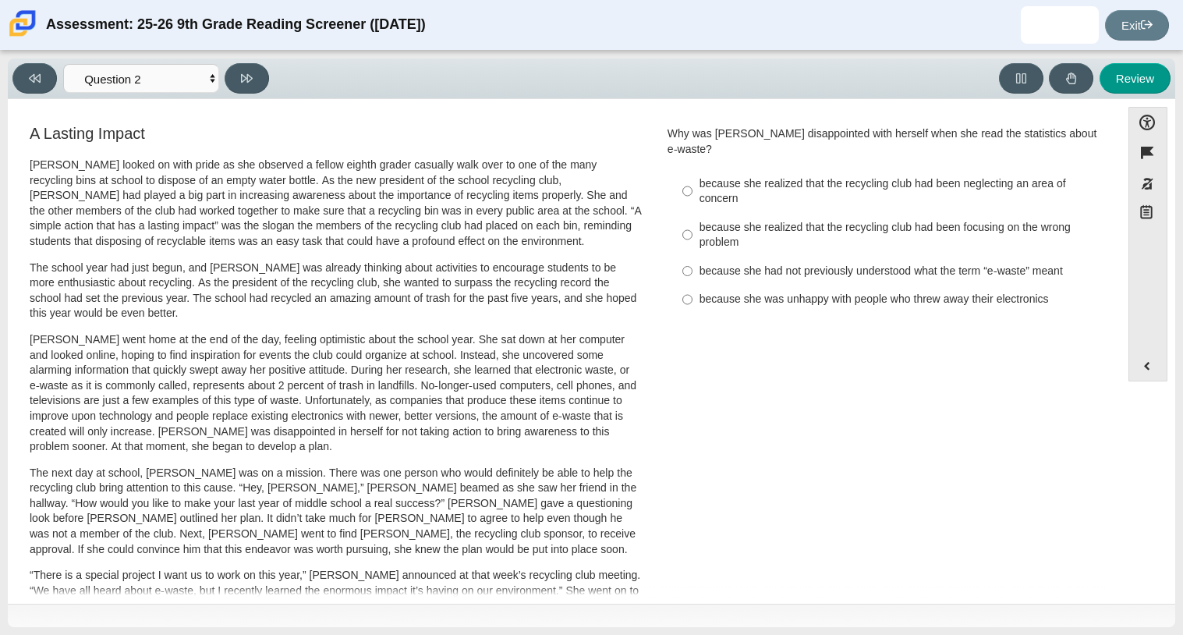
click at [762, 220] on div "because she realized that the recycling club had been focusing on the wrong pro…" at bounding box center [896, 235] width 394 height 30
click at [692, 219] on input "because she realized that the recycling club had been focusing on the wrong pro…" at bounding box center [687, 235] width 10 height 44
radio input "true"
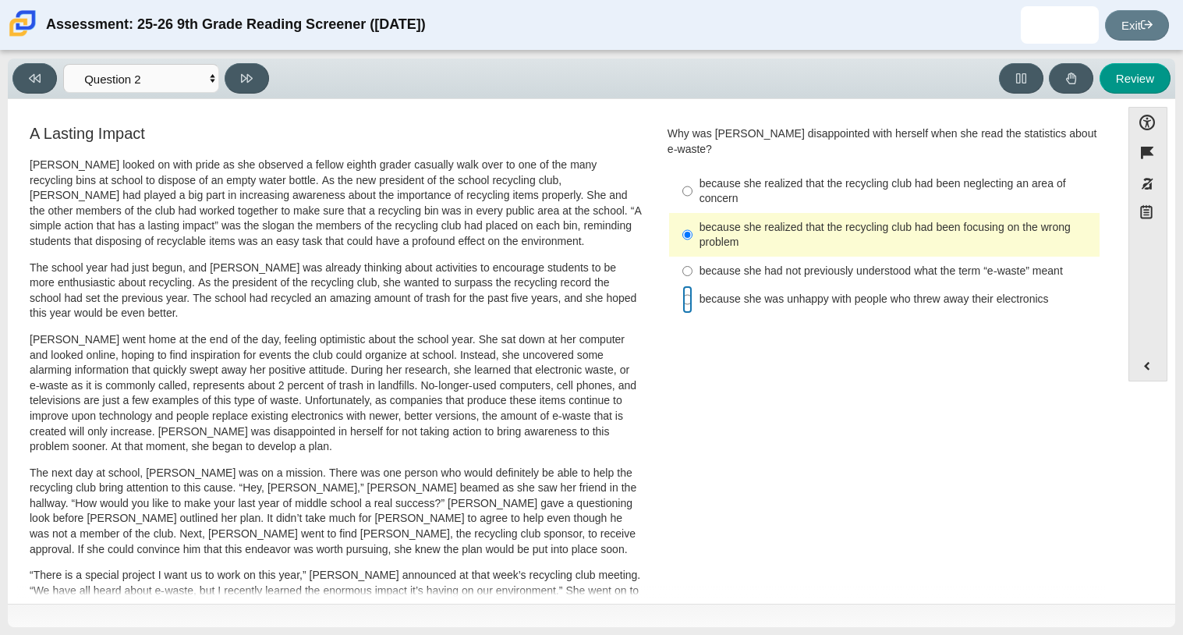
click at [682, 295] on input "because she was unhappy with people who threw away their electronics because sh…" at bounding box center [687, 299] width 10 height 28
radio input "true"
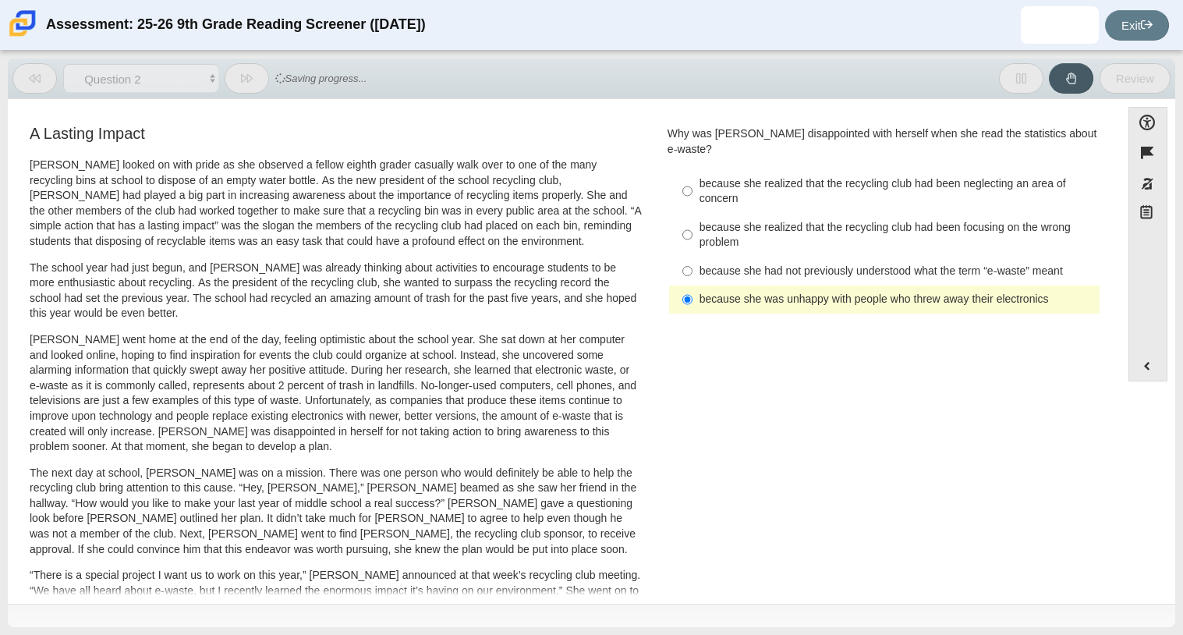
click at [688, 285] on label "because she was unhappy with people who threw away their electronics because sh…" at bounding box center [885, 299] width 428 height 28
click at [688, 285] on input "because she was unhappy with people who threw away their electronics because sh…" at bounding box center [687, 299] width 10 height 28
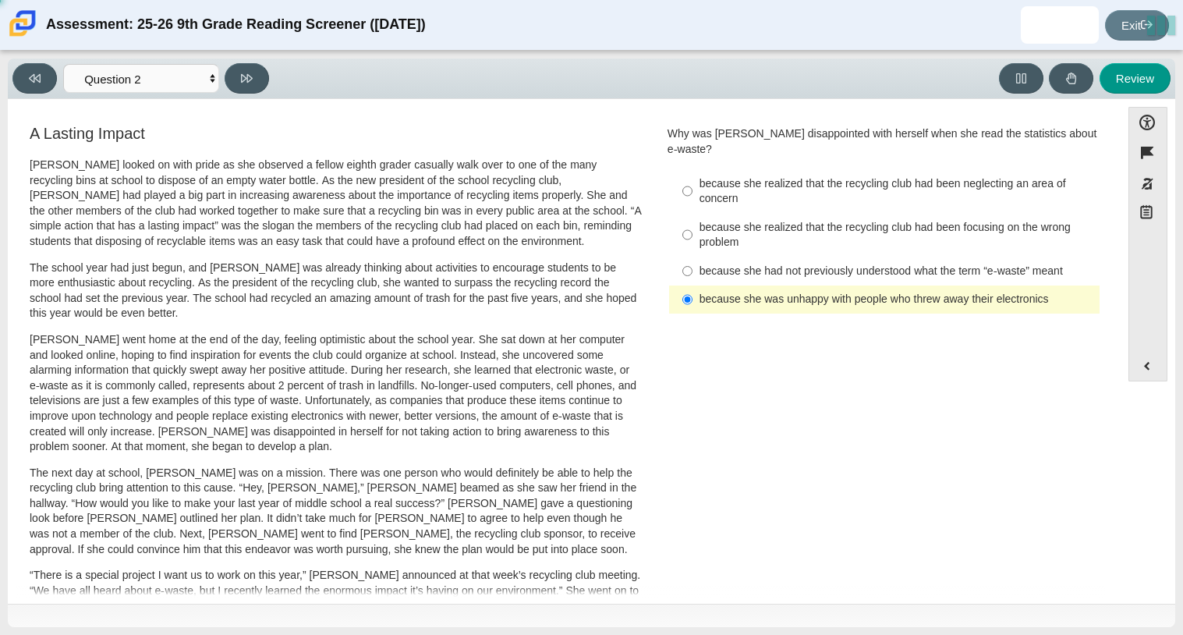
click at [703, 221] on div "because she realized that the recycling club had been focusing on the wrong pro…" at bounding box center [896, 235] width 394 height 30
click at [692, 221] on input "because she realized that the recycling club had been focusing on the wrong pro…" at bounding box center [687, 235] width 10 height 44
radio input "true"
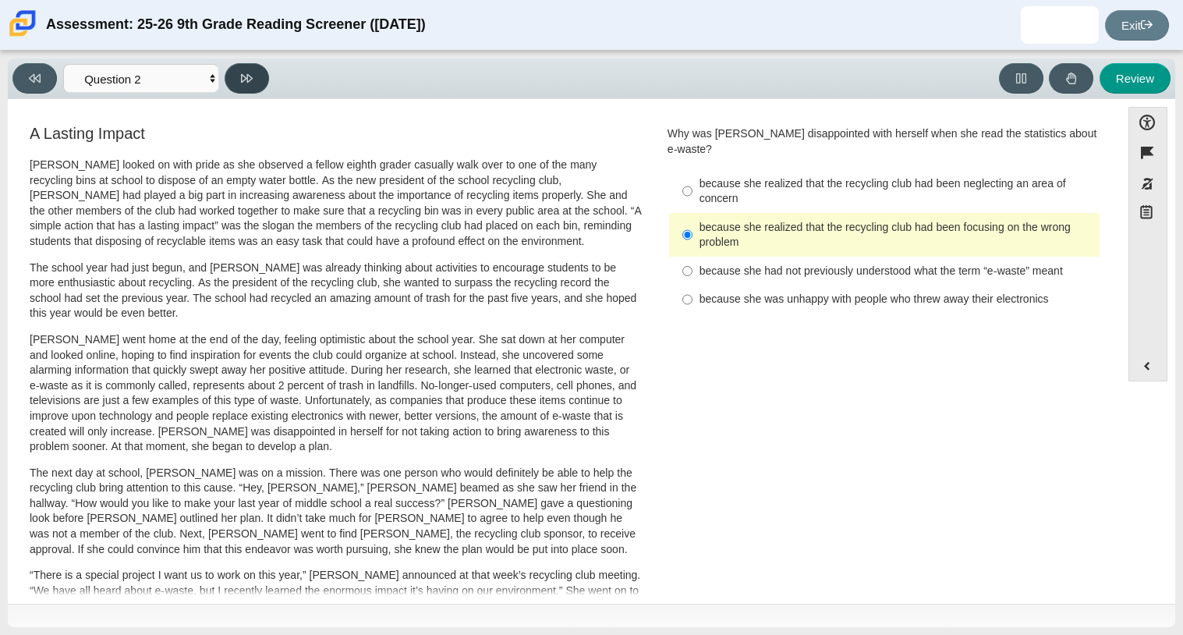
click at [246, 77] on icon at bounding box center [247, 78] width 12 height 9
select select "7ce3d843-6974-4858-901c-1ff39630e843"
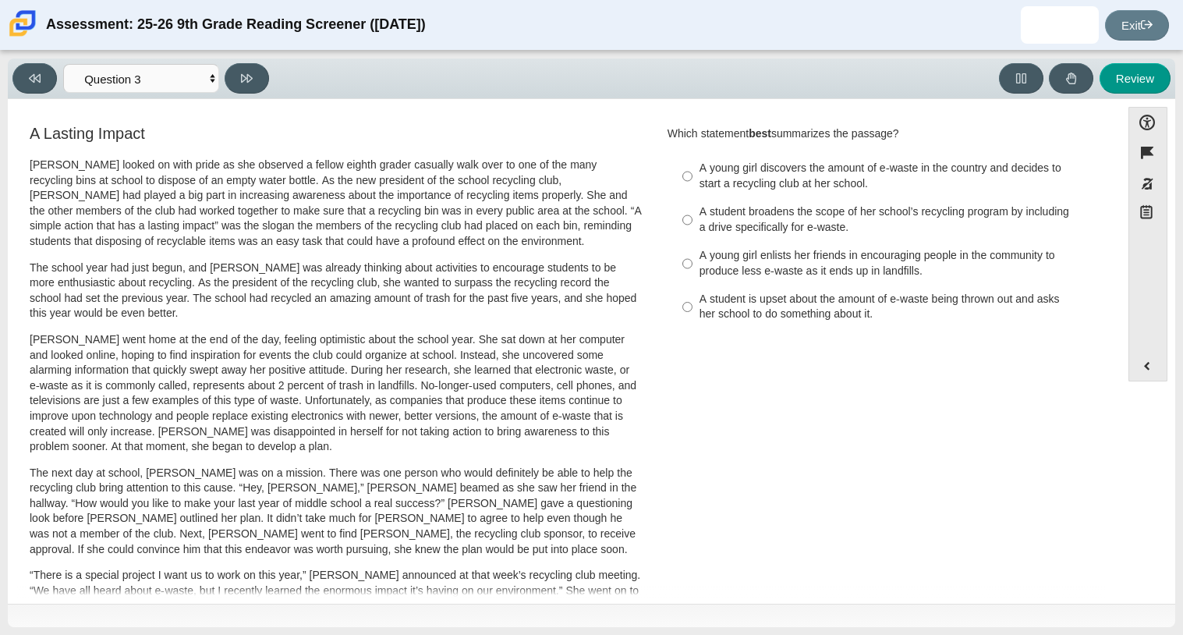
click at [774, 186] on div "A young girl discovers the amount of e-waste in the country and decides to star…" at bounding box center [896, 176] width 394 height 30
click at [692, 186] on input "A young girl discovers the amount of e-waste in the country and decides to star…" at bounding box center [687, 176] width 10 height 44
radio input "true"
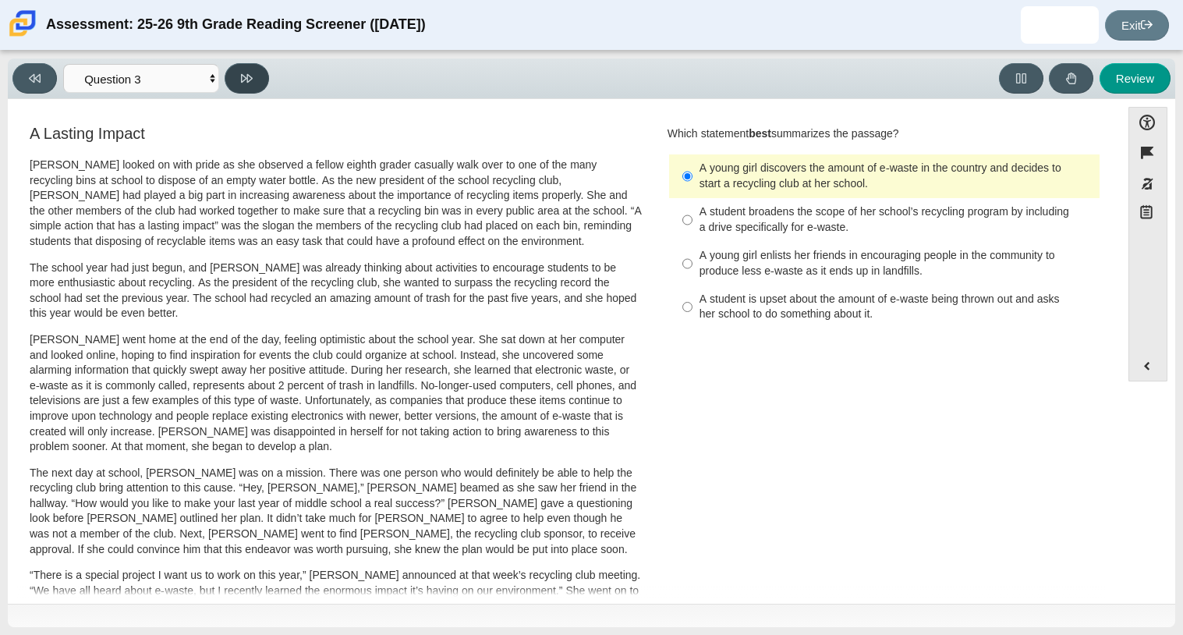
click at [242, 74] on icon at bounding box center [247, 78] width 12 height 12
select select "ca9ea0f1-49c5-4bd1-83b0-472c18652b42"
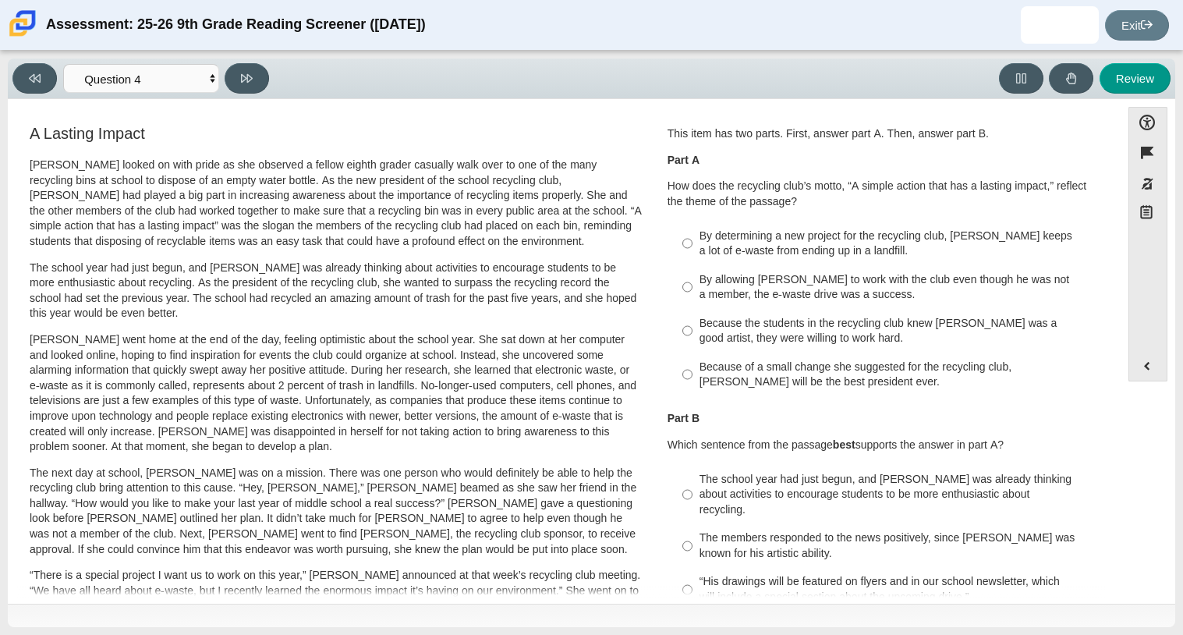
click at [741, 247] on div "By determining a new project for the recycling club, Scarlett keeps a lot of e-…" at bounding box center [896, 243] width 394 height 30
click at [692, 247] on input "By determining a new project for the recycling club, Scarlett keeps a lot of e-…" at bounding box center [687, 243] width 10 height 44
radio input "true"
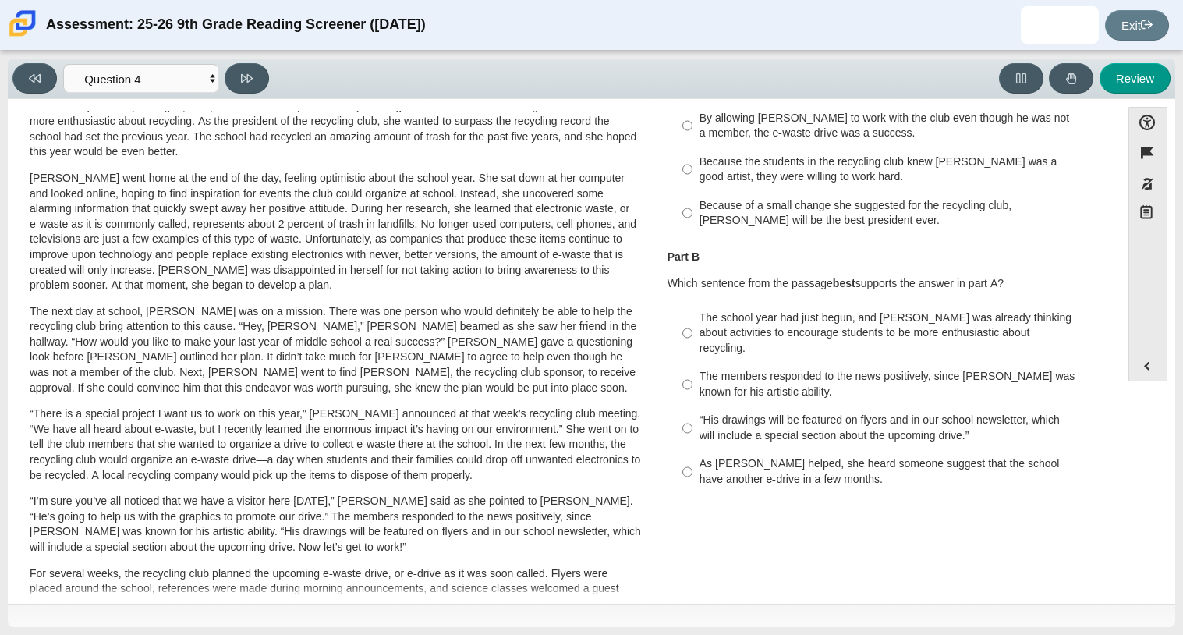
scroll to position [165, 0]
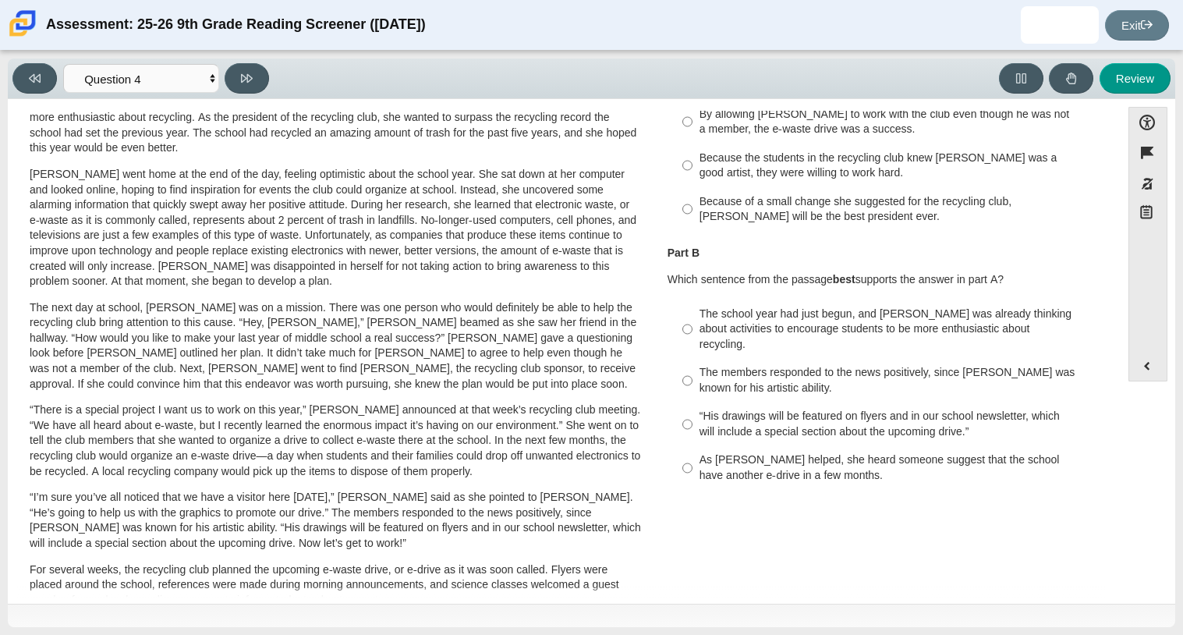
click at [699, 327] on div "The school year had just begun, and Scarlett was already thinking about activit…" at bounding box center [896, 329] width 394 height 46
click at [692, 327] on input "The school year had just begun, and Scarlett was already thinking about activit…" at bounding box center [687, 328] width 10 height 59
radio input "true"
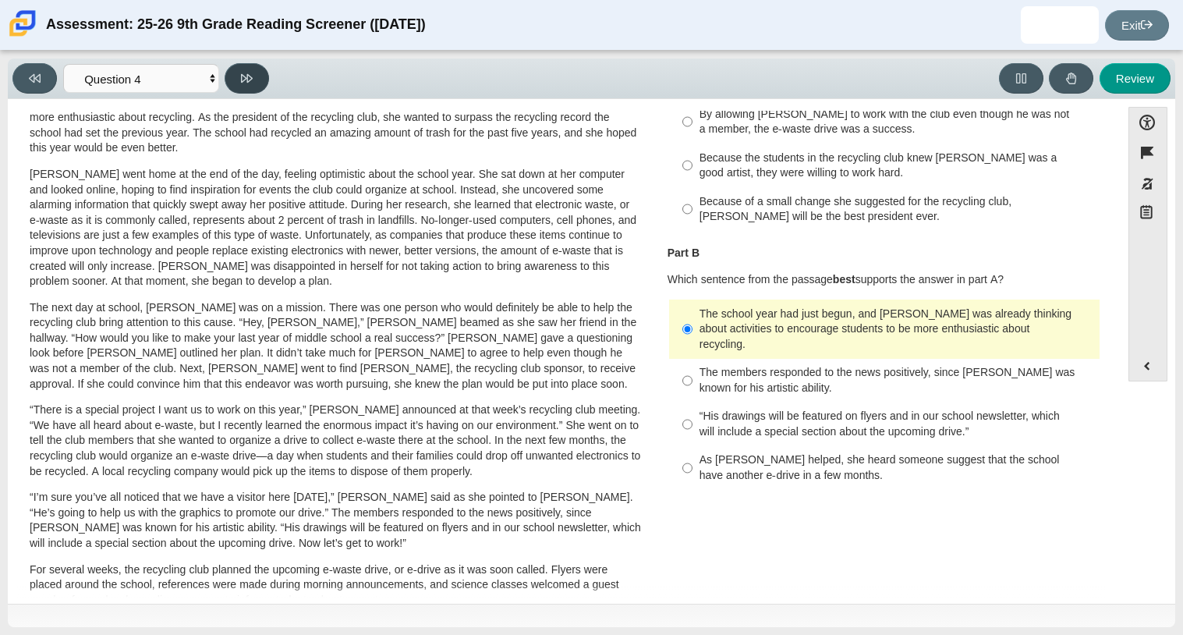
click at [261, 80] on button at bounding box center [247, 78] width 44 height 30
select select "e41f1a79-e29f-4095-8030-a53364015bed"
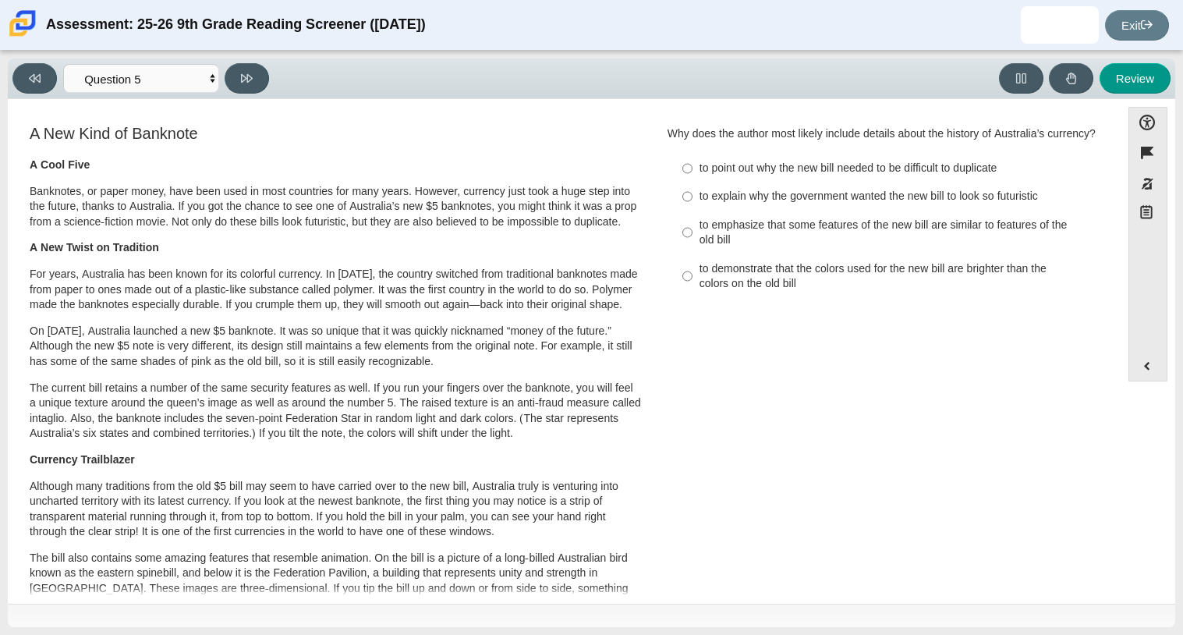
click at [733, 281] on div "to demonstrate that the colors used for the new bill are brighter than the colo…" at bounding box center [896, 276] width 394 height 30
click at [692, 281] on input "to demonstrate that the colors used for the new bill are brighter than the colo…" at bounding box center [687, 276] width 10 height 44
radio input "true"
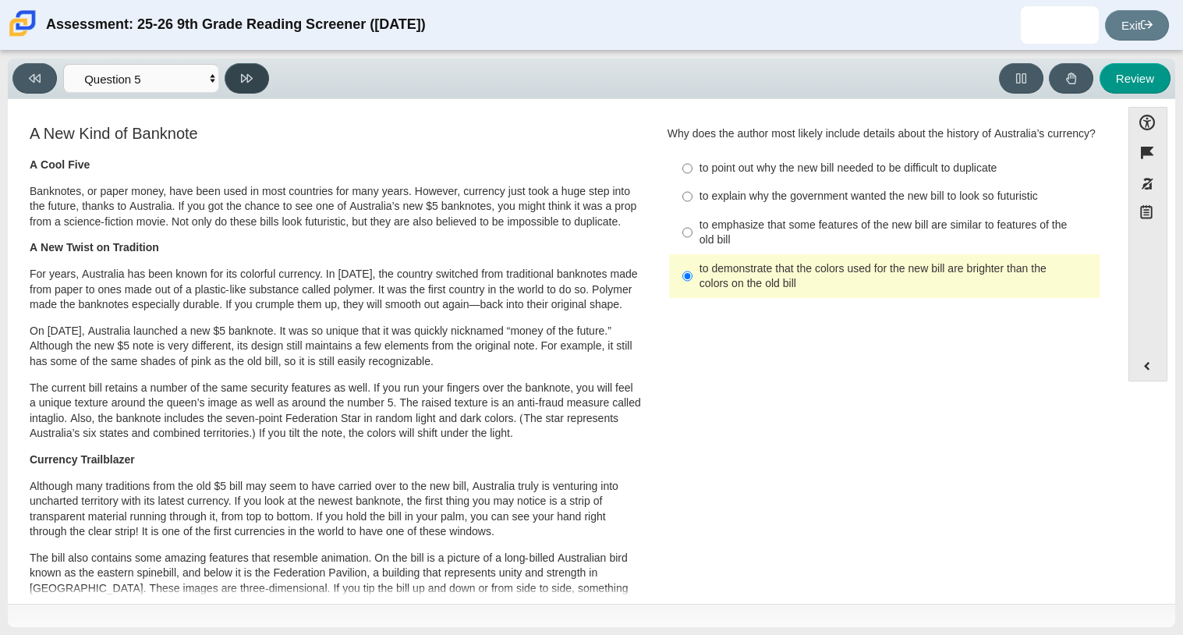
click at [253, 78] on button at bounding box center [247, 78] width 44 height 30
select select "69146e31-7b3d-4a3e-9ce6-f30c24342ae0"
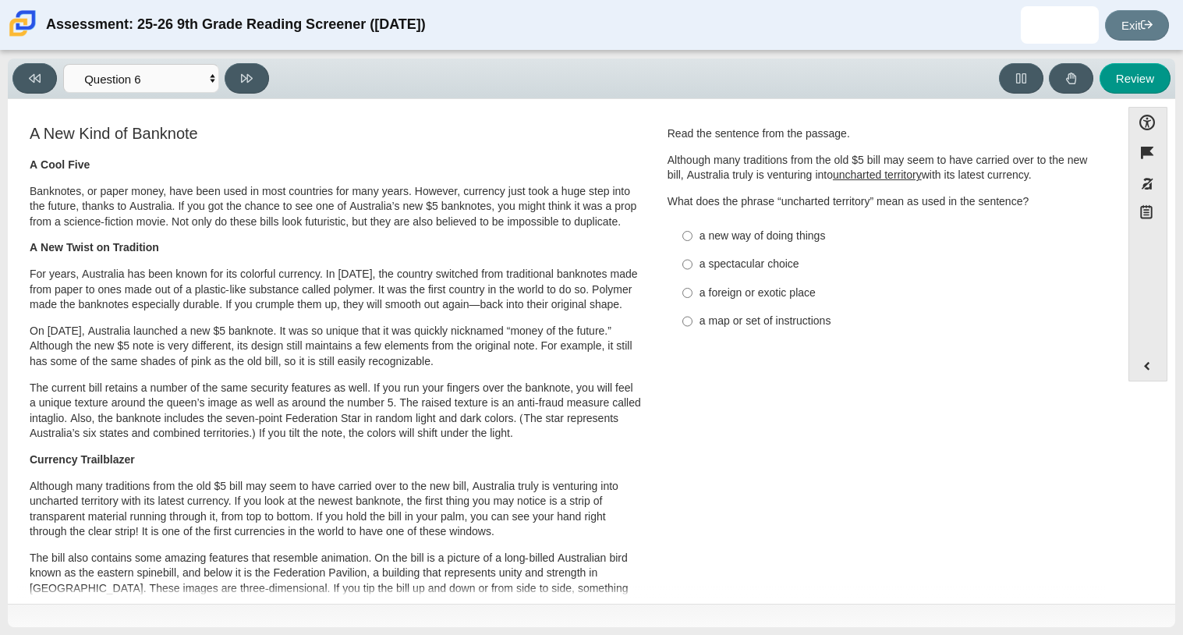
click at [770, 265] on div "a spectacular choice" at bounding box center [896, 264] width 394 height 16
click at [692, 265] on input "a spectacular choice a spectacular choice" at bounding box center [687, 264] width 10 height 28
radio input "true"
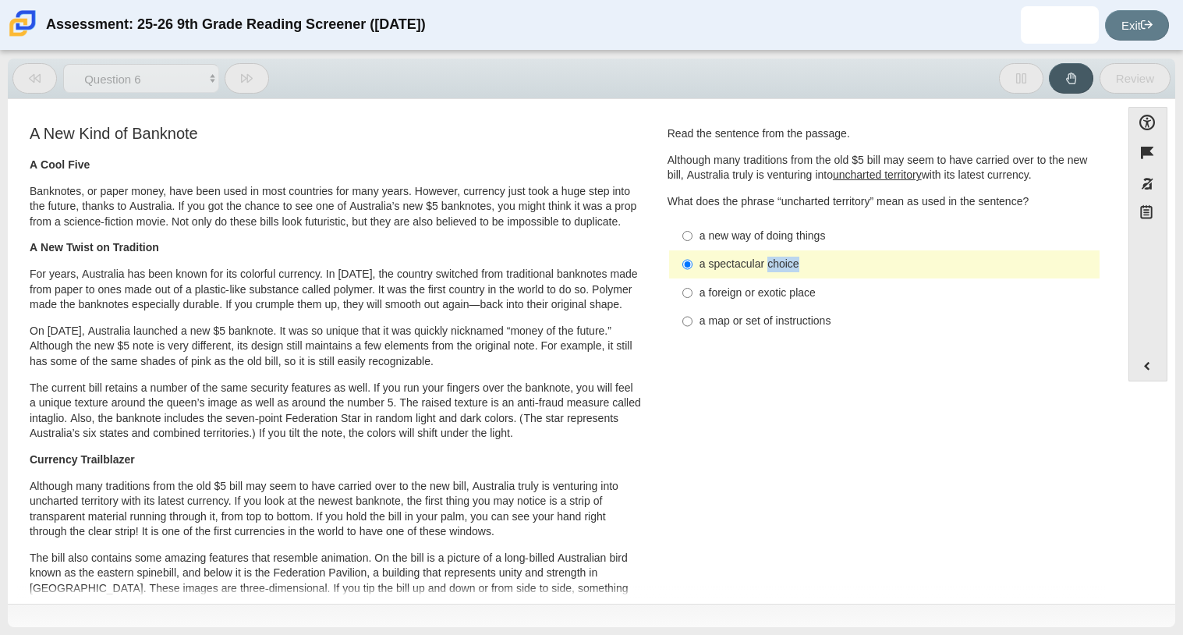
click at [770, 265] on div "a spectacular choice" at bounding box center [896, 264] width 394 height 16
click at [692, 265] on input "a spectacular choice a spectacular choice" at bounding box center [687, 264] width 10 height 28
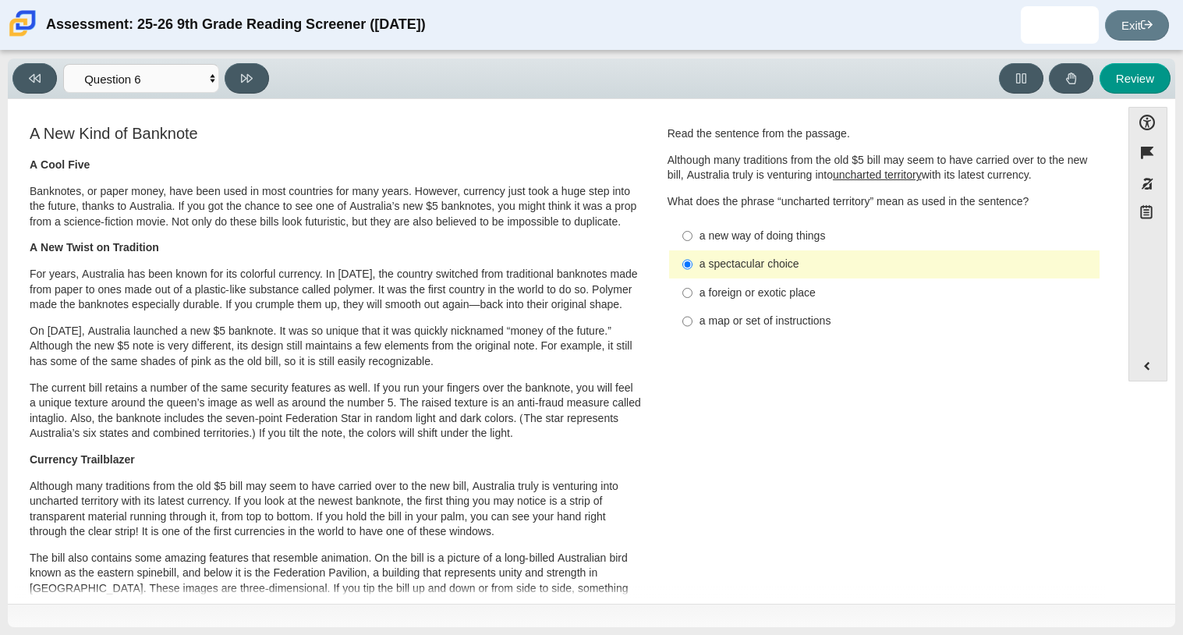
click at [904, 263] on div "a spectacular choice" at bounding box center [896, 264] width 394 height 16
click at [692, 263] on input "a spectacular choice a spectacular choice" at bounding box center [687, 264] width 10 height 28
click at [164, 77] on select "Questions Question 1 Question 2 Question 3 Question 4 Question 5 Question 6 Que…" at bounding box center [141, 78] width 156 height 29
click at [519, 230] on p "Banknotes, or paper money, have been used in most countries for many years. How…" at bounding box center [336, 207] width 612 height 46
click at [830, 364] on div "A New Kind of Banknote A Cool Five Banknotes, or paper money, have been used in…" at bounding box center [564, 571] width 1097 height 898
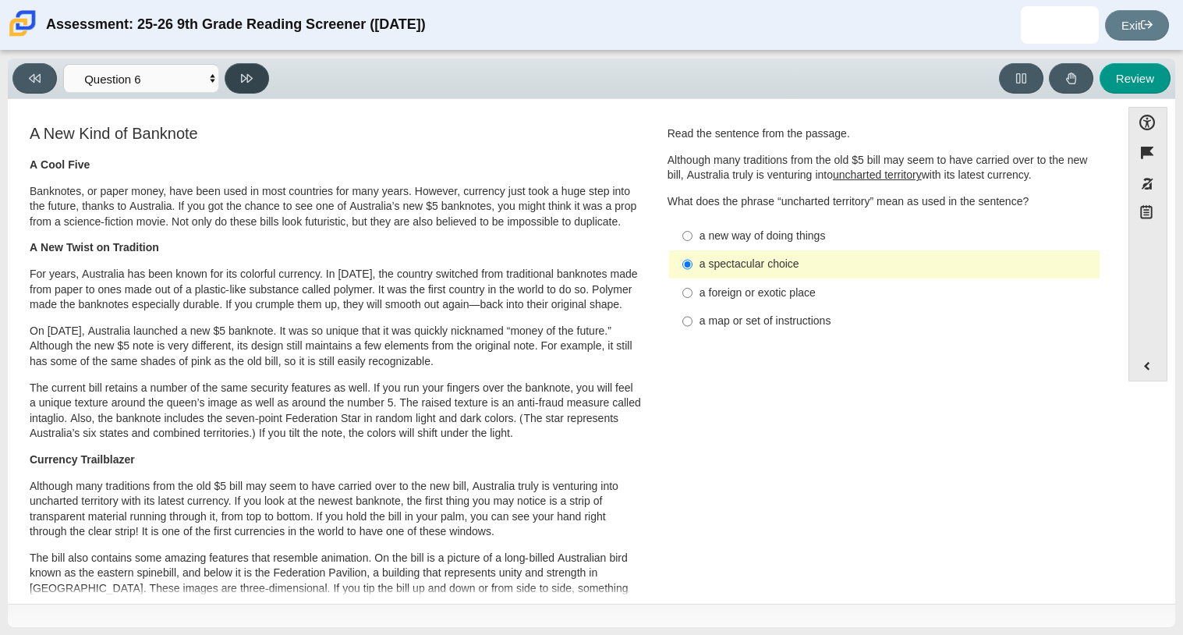
click at [250, 76] on icon at bounding box center [247, 78] width 12 height 12
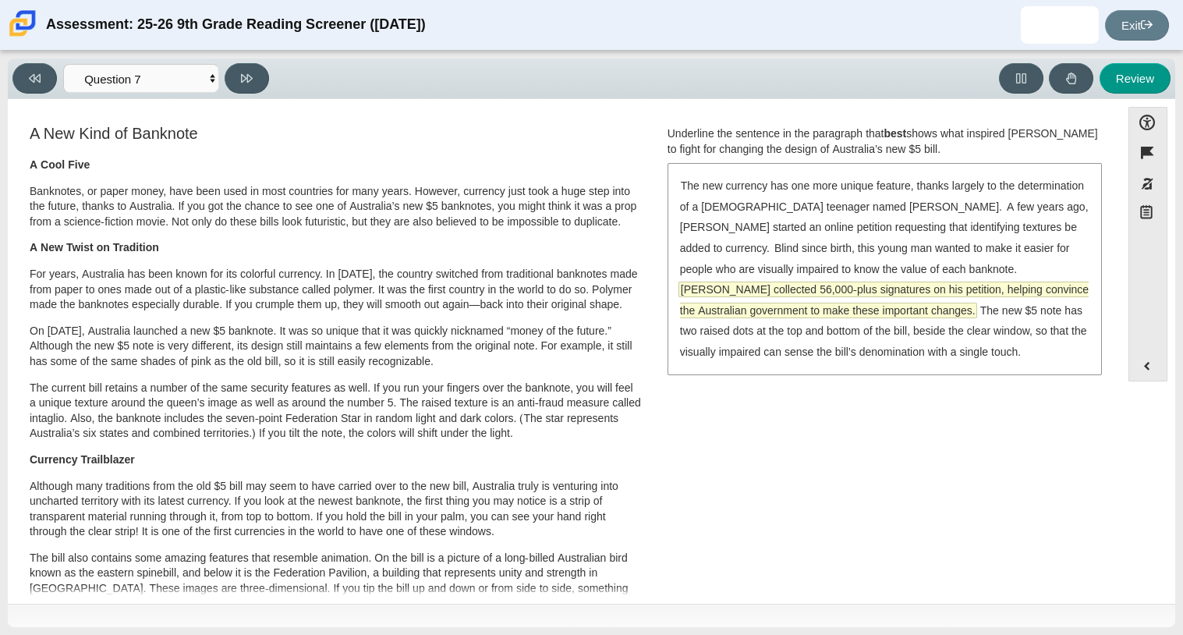
click at [823, 296] on span "McLeod collected 56,000-plus signatures on his petition, helping convince the A…" at bounding box center [884, 299] width 408 height 35
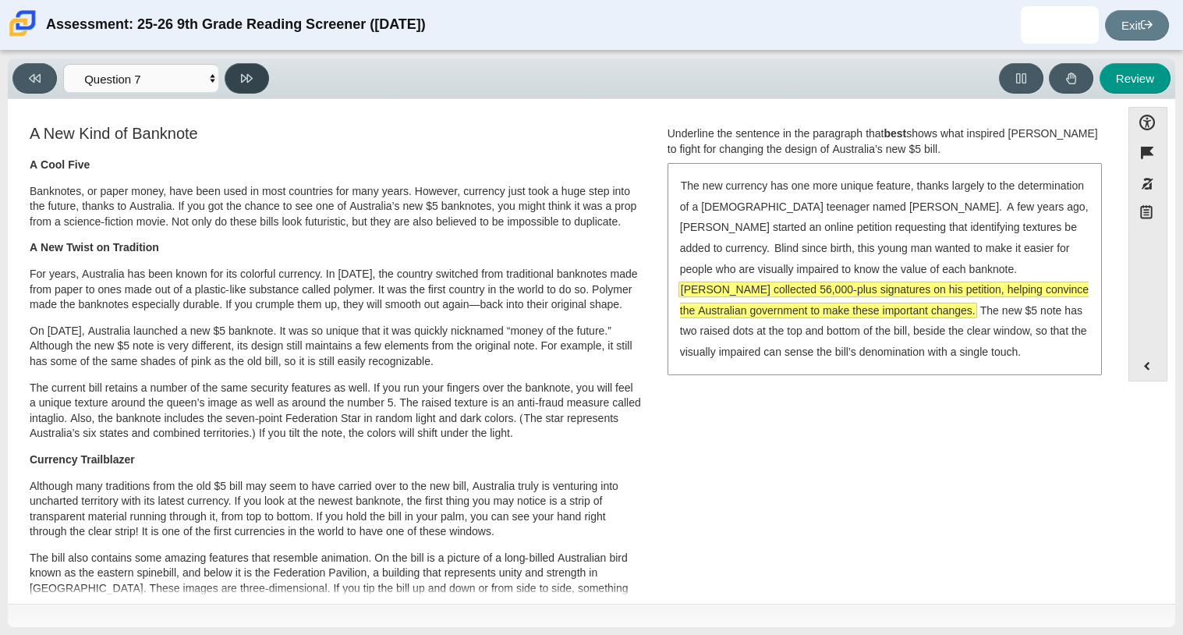
click at [265, 73] on button at bounding box center [247, 78] width 44 height 30
select select "ea8338c2-a6a3-418e-a305-2b963b54a290"
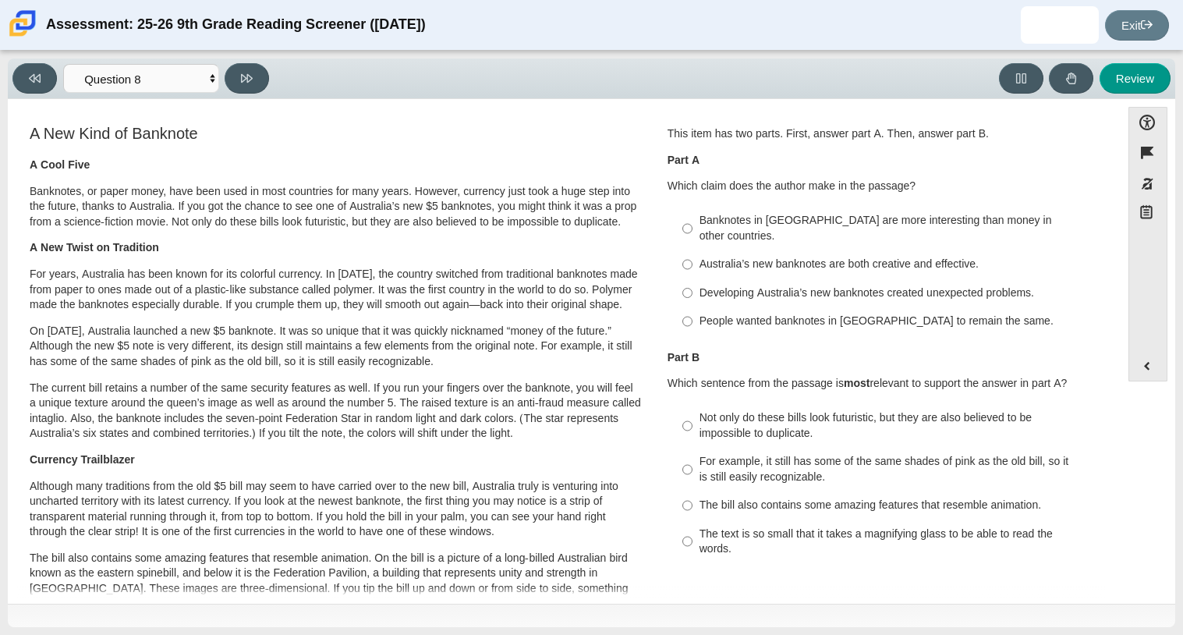
click at [834, 186] on p "Which claim does the author make in the passage?" at bounding box center [883, 187] width 433 height 16
click at [833, 211] on label "Banknotes in Australia are more interesting than money in other countries. Bank…" at bounding box center [885, 229] width 428 height 44
click at [692, 211] on input "Banknotes in Australia are more interesting than money in other countries. Bank…" at bounding box center [687, 229] width 10 height 44
radio input "true"
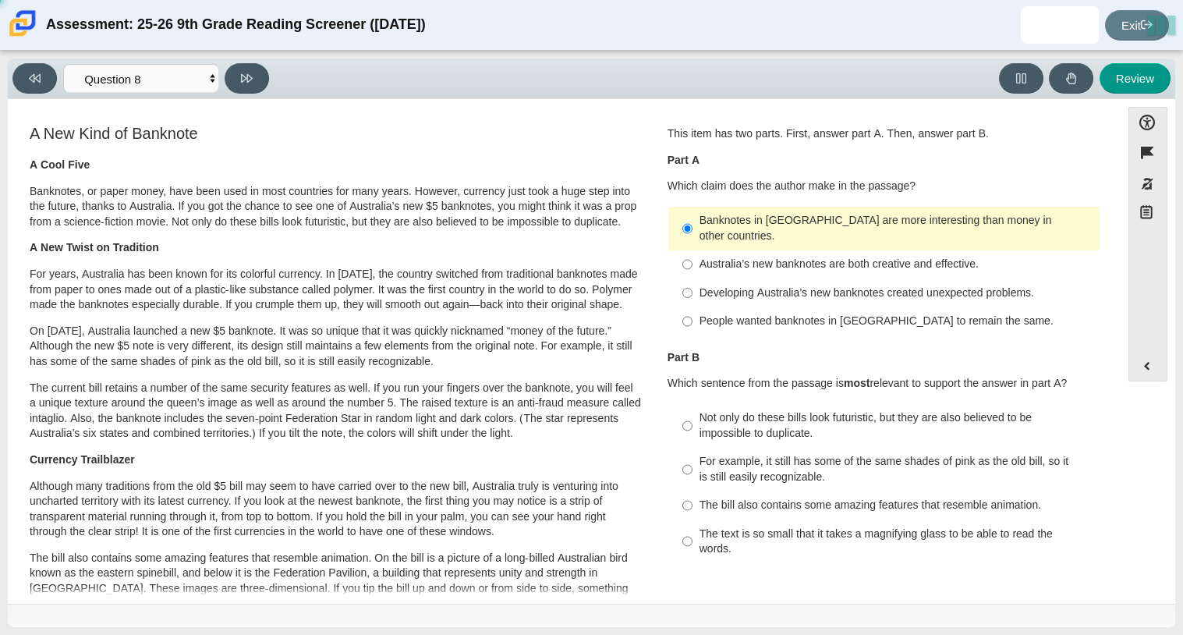
click at [828, 256] on div "Australia’s new banknotes are both creative and effective." at bounding box center [896, 264] width 394 height 16
click at [692, 250] on input "Australia’s new banknotes are both creative and effective. Australia’s new bank…" at bounding box center [687, 264] width 10 height 28
radio input "true"
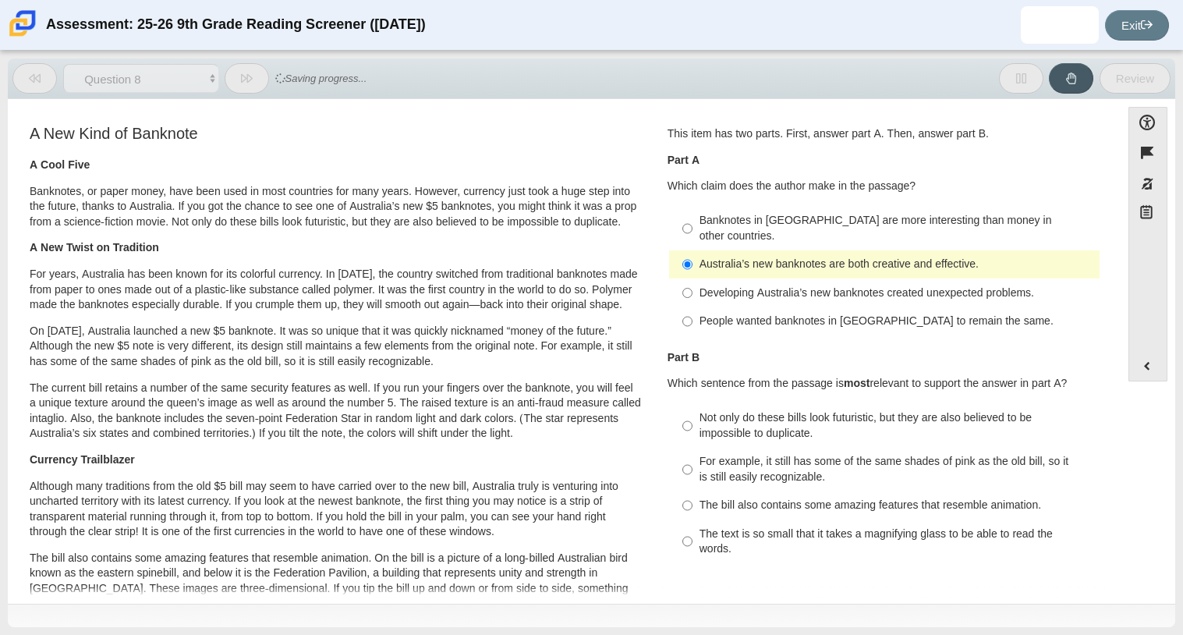
click at [790, 497] on div "The bill also contains some amazing features that resemble animation." at bounding box center [896, 505] width 394 height 16
click at [692, 493] on input "The bill also contains some amazing features that resemble animation. The bill …" at bounding box center [687, 505] width 10 height 28
radio input "true"
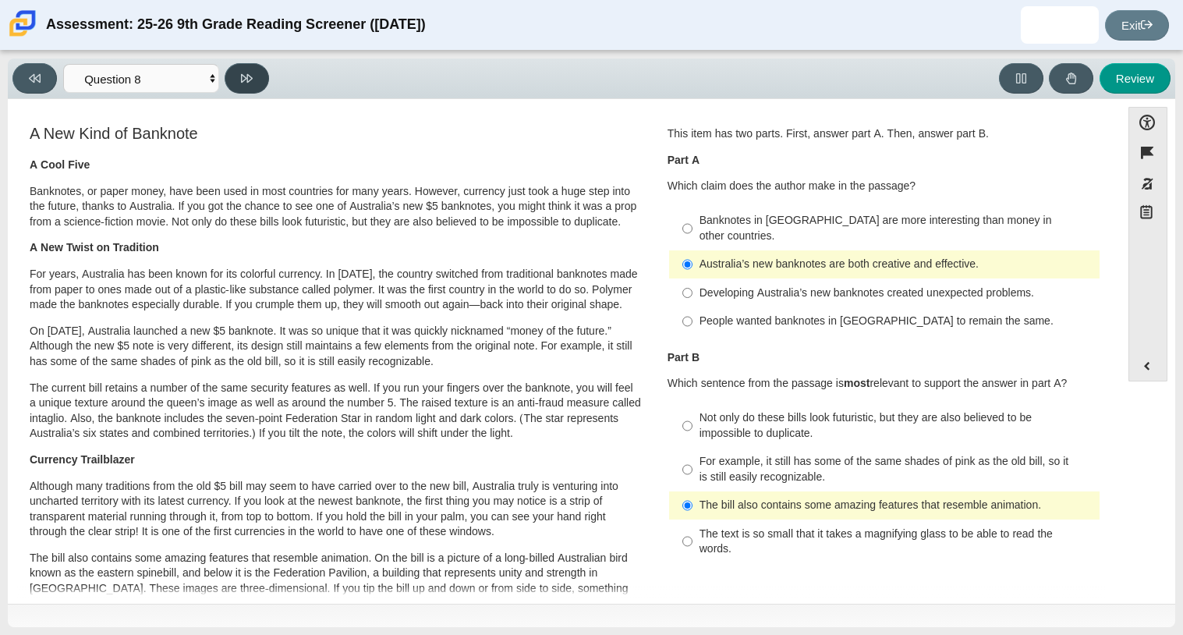
click at [266, 87] on button at bounding box center [247, 78] width 44 height 30
select select "89f058d6-b15c-4ef5-a4b3-fdaffb8868b6"
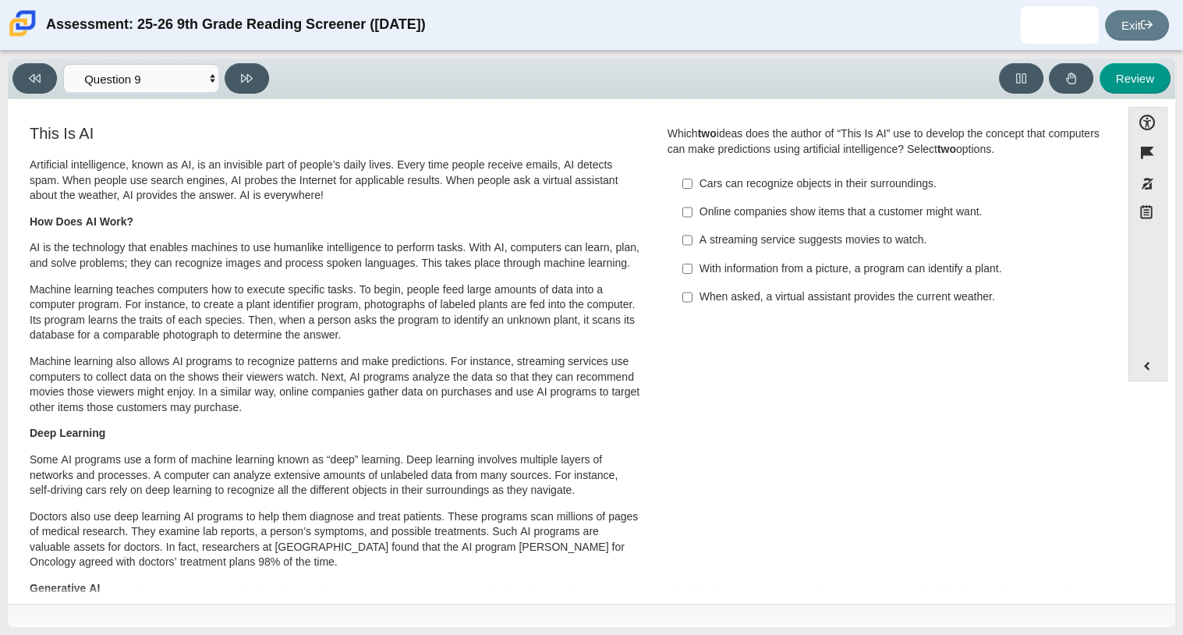
click at [708, 306] on label "When asked, a virtual assistant provides the current weather. When asked, a vir…" at bounding box center [885, 297] width 428 height 28
click at [692, 306] on input "When asked, a virtual assistant provides the current weather. When asked, a vir…" at bounding box center [687, 297] width 10 height 28
checkbox input "true"
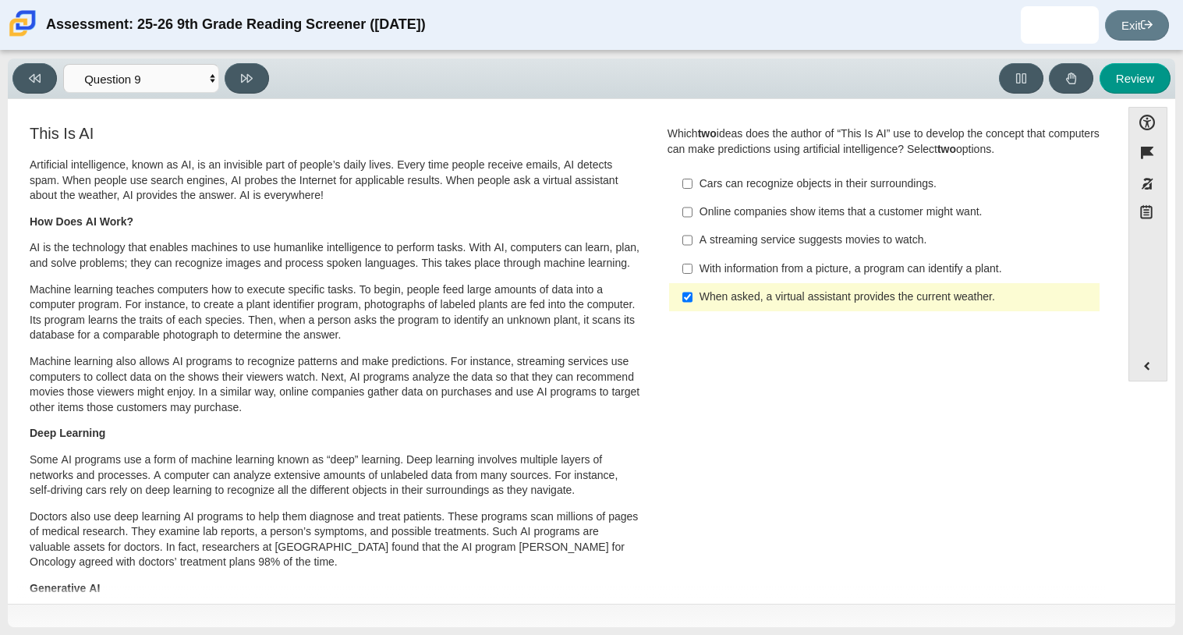
click at [261, 57] on div "Viewing Question 9 of 12 in Pacing Mode Questions Question 1 Question 2 Questio…" at bounding box center [591, 343] width 1183 height 584
click at [261, 63] on div "Viewing Question 9 of 12 in Pacing Mode Questions Question 1 Question 2 Questio…" at bounding box center [143, 78] width 263 height 30
click at [267, 84] on button at bounding box center [247, 78] width 44 height 30
select select "cdf3c14e-a918-44d1-9b63-3db0fa81641e"
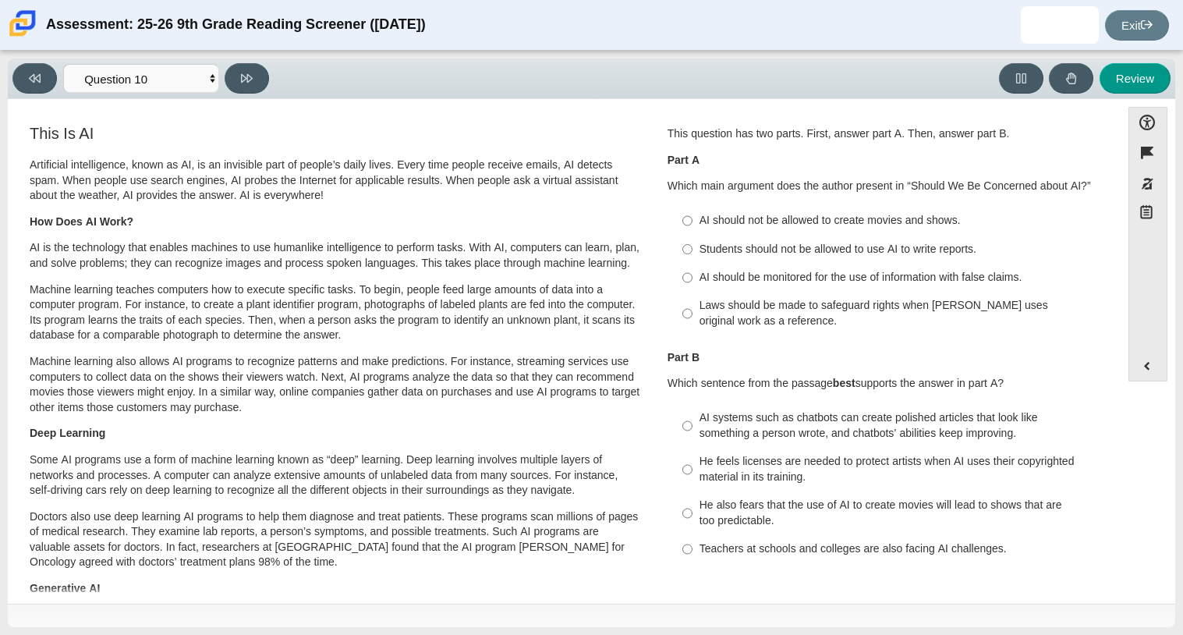
click at [741, 270] on div "AI should be monitored for the use of information with false claims." at bounding box center [896, 278] width 394 height 16
click at [692, 269] on input "AI should be monitored for the use of information with false claims. AI should …" at bounding box center [687, 277] width 10 height 28
radio input "true"
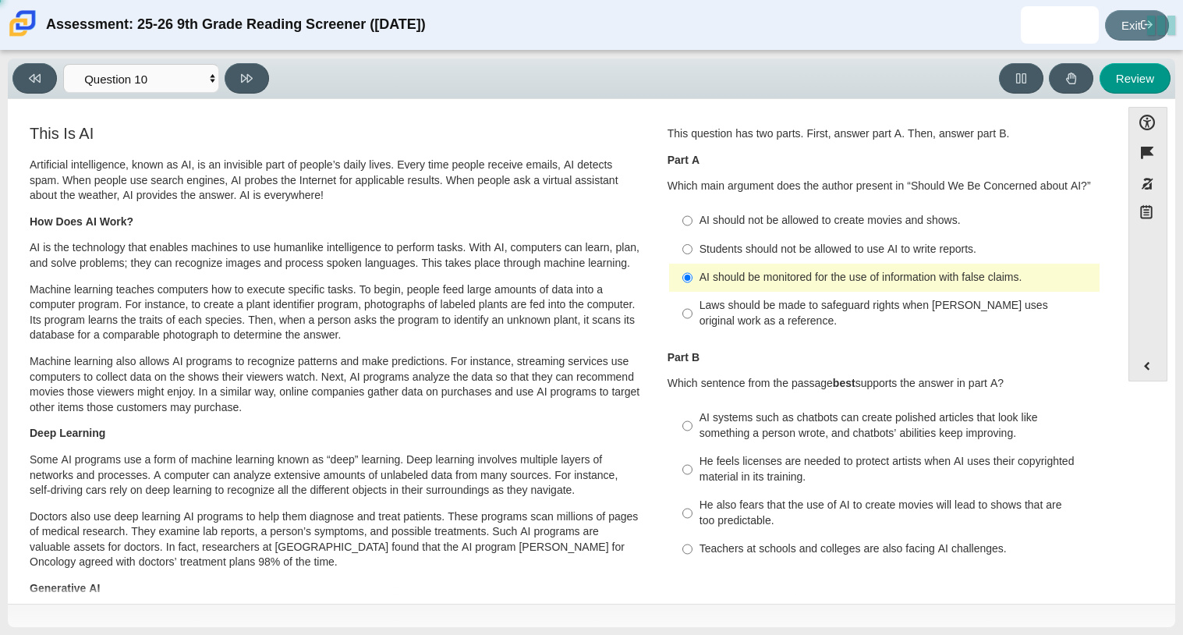
click at [783, 555] on div "Teachers at schools and colleges are also facing AI challenges." at bounding box center [896, 549] width 394 height 16
click at [692, 555] on input "Teachers at schools and colleges are also facing AI challenges. Teachers at sch…" at bounding box center [687, 549] width 10 height 28
radio input "true"
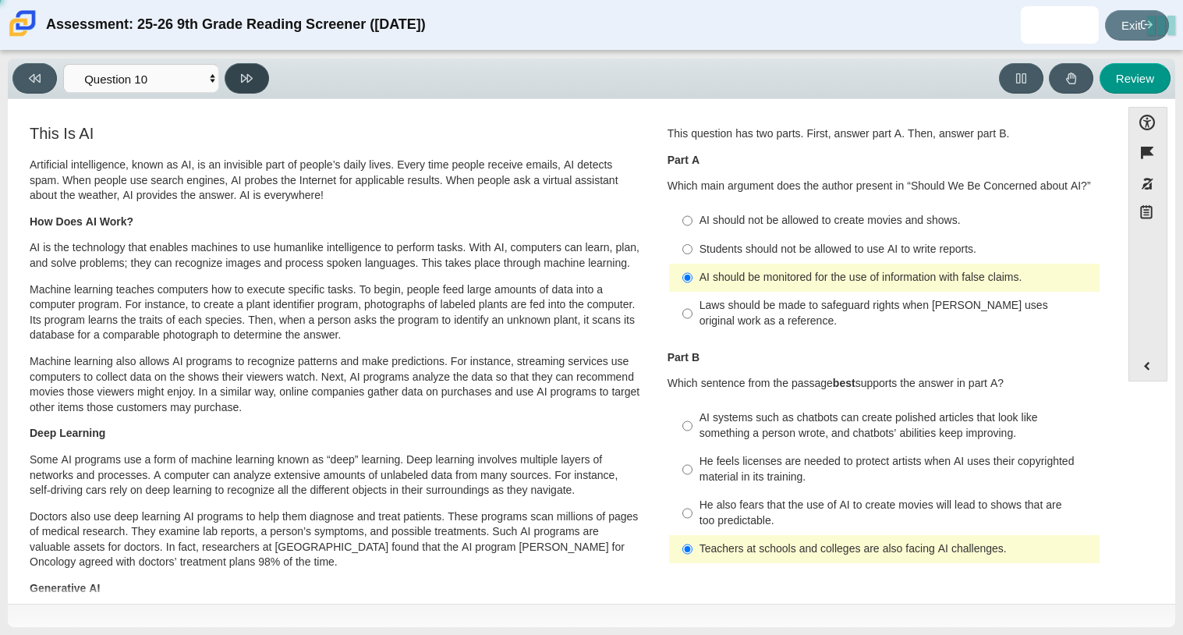
click at [249, 82] on icon at bounding box center [247, 78] width 12 height 12
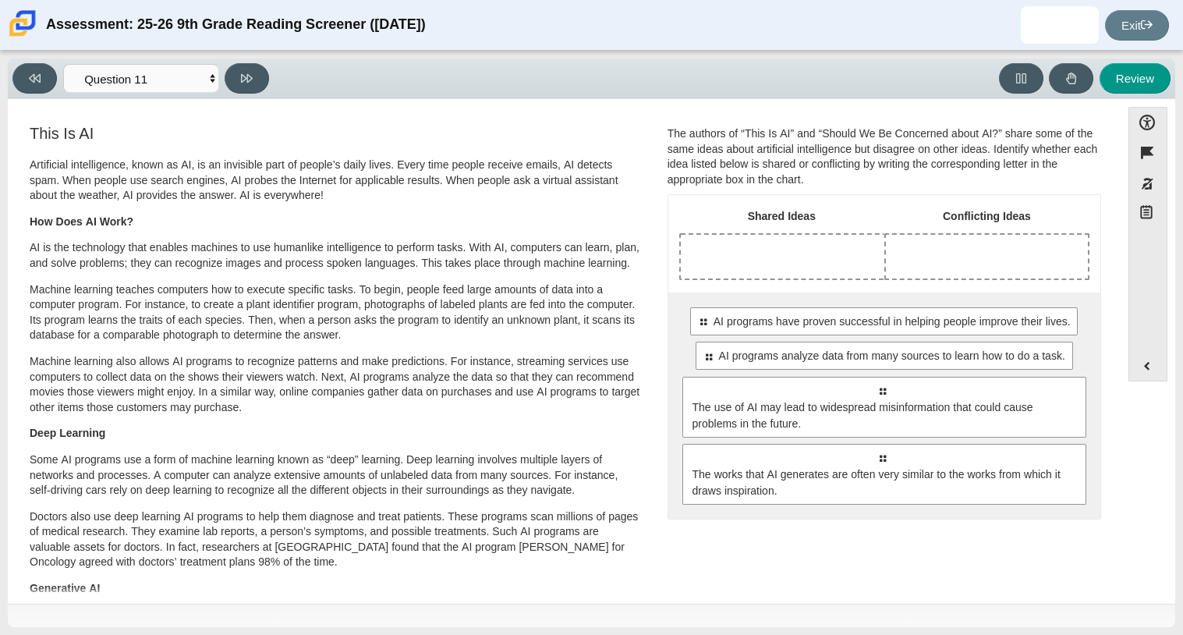
click at [784, 267] on div "Drop response in row 1 of column 1 (Shared Ideas)" at bounding box center [782, 257] width 203 height 44
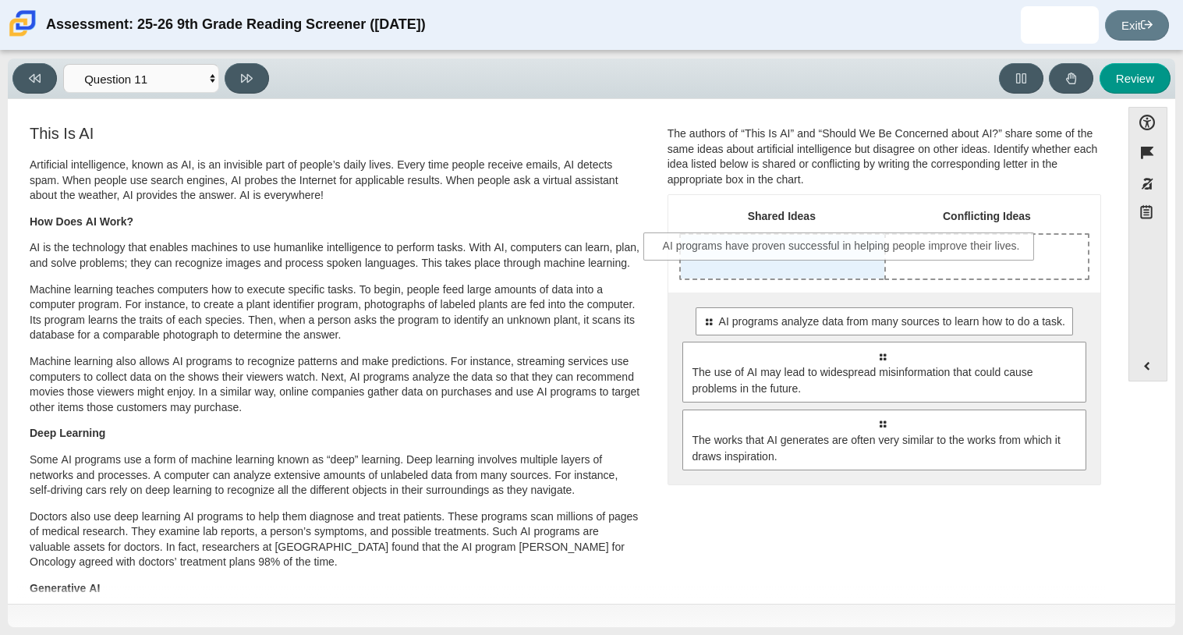
drag, startPoint x: 796, startPoint y: 324, endPoint x: 757, endPoint y: 249, distance: 85.1
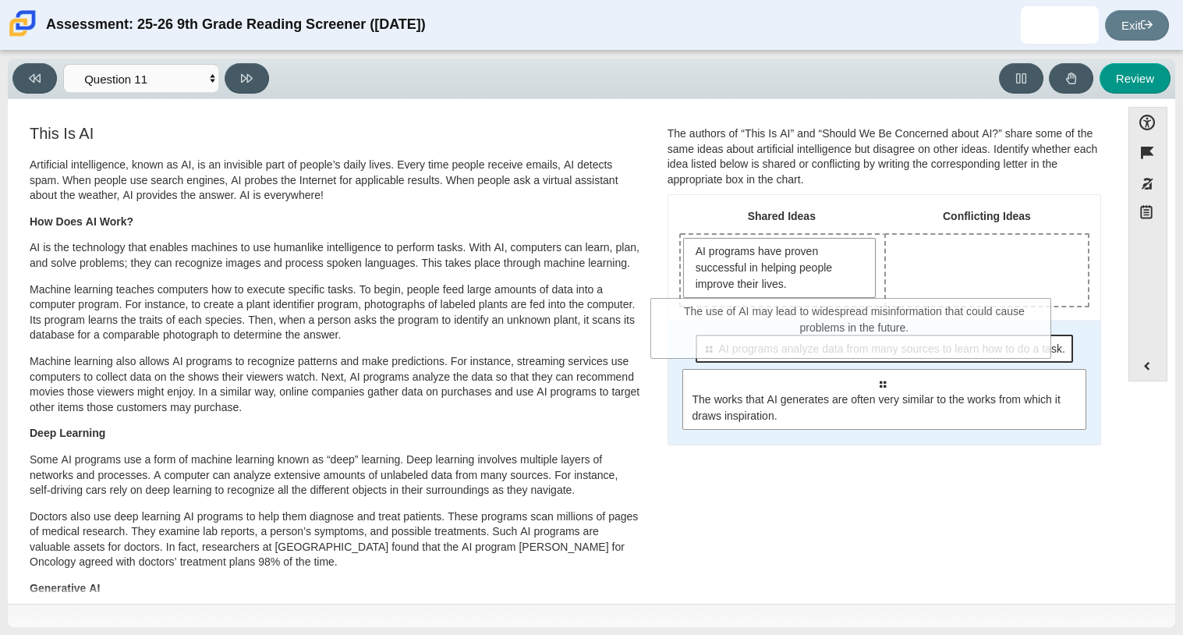
drag, startPoint x: 808, startPoint y: 407, endPoint x: 781, endPoint y: 336, distance: 76.0
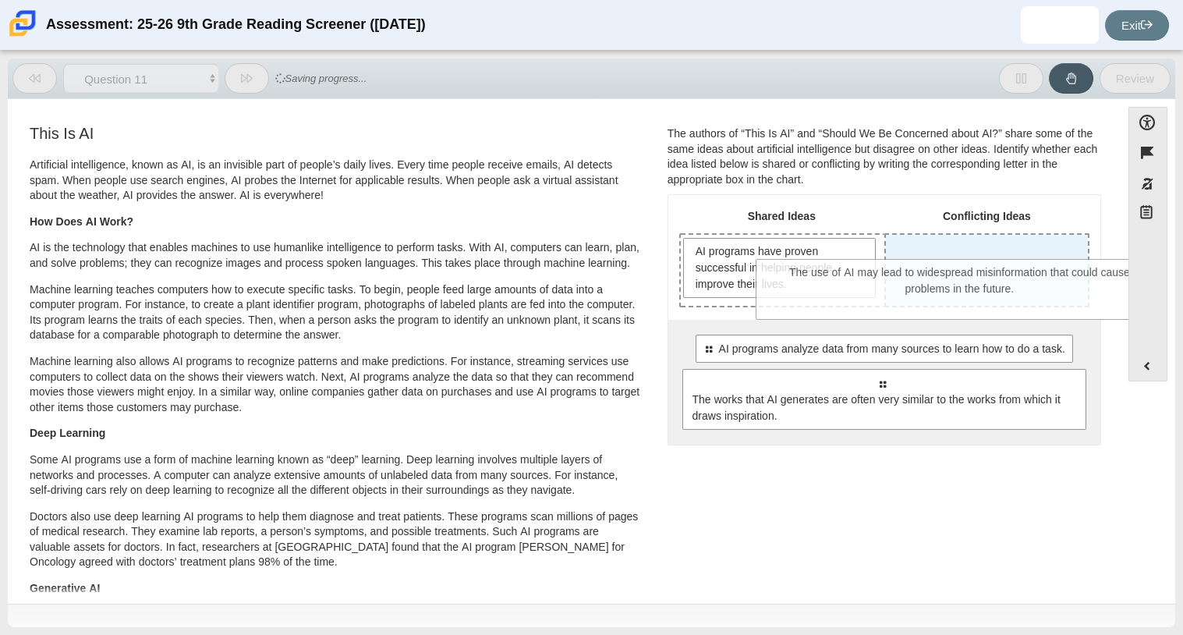
drag, startPoint x: 804, startPoint y: 355, endPoint x: 882, endPoint y: 280, distance: 108.1
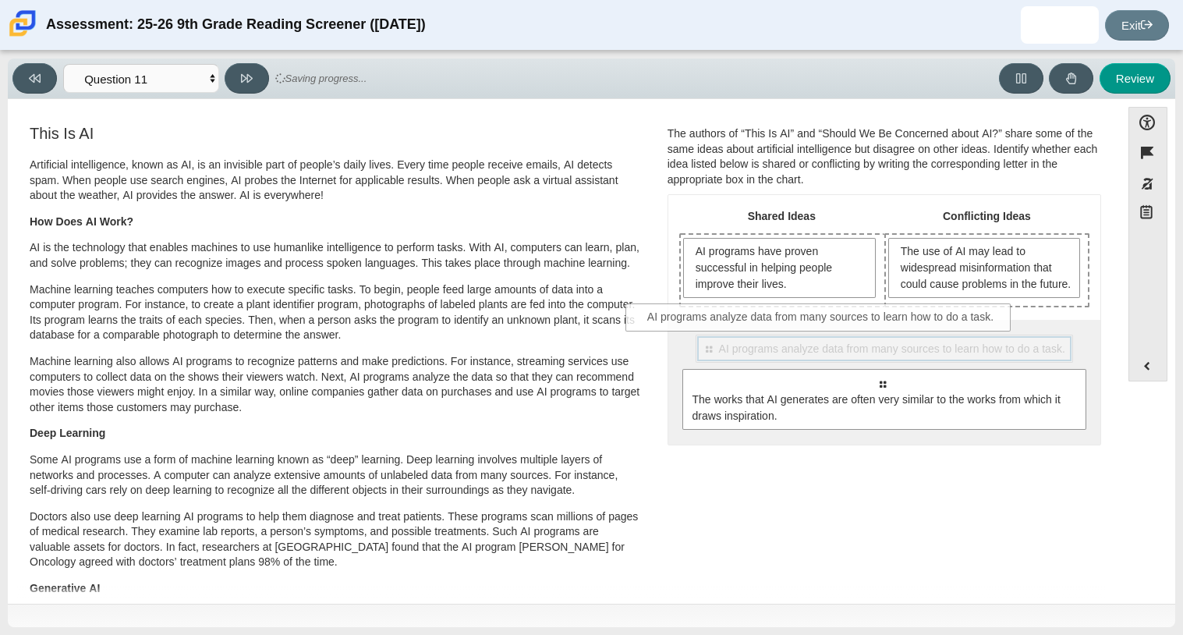
drag, startPoint x: 882, startPoint y: 373, endPoint x: 822, endPoint y: 327, distance: 76.7
click at [822, 327] on div "Shared Ideas Conflicting Ideas AI programs have proven successful in helping pe…" at bounding box center [884, 319] width 432 height 249
click at [254, 65] on button at bounding box center [247, 78] width 44 height 30
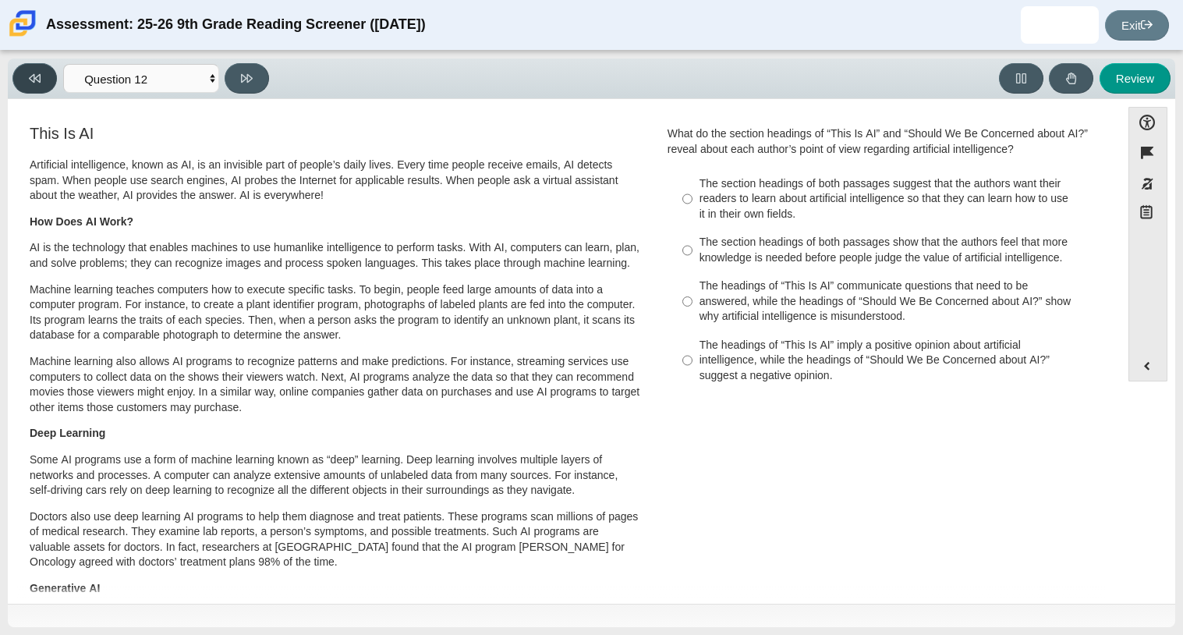
click at [56, 80] on button at bounding box center [34, 78] width 44 height 30
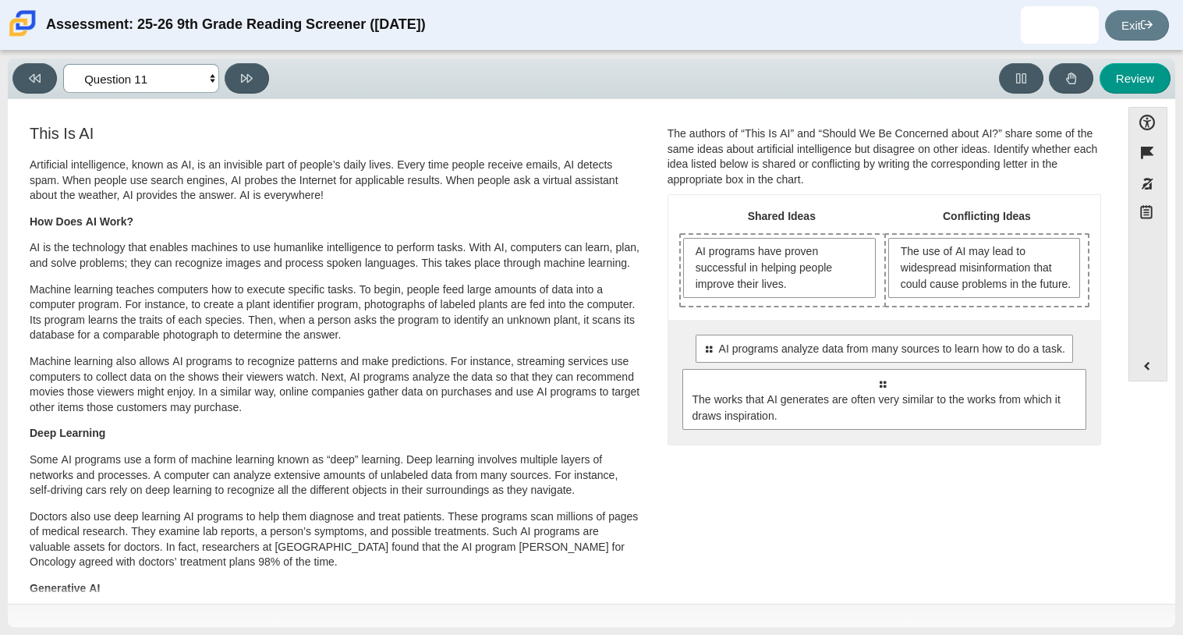
click at [216, 69] on select "Questions Question 1 Question 2 Question 3 Question 4 Question 5 Question 6 Que…" at bounding box center [141, 78] width 156 height 29
click at [261, 75] on button at bounding box center [247, 78] width 44 height 30
select select "c3effed4-44ce-4a19-bd96-1787f34e9b4c"
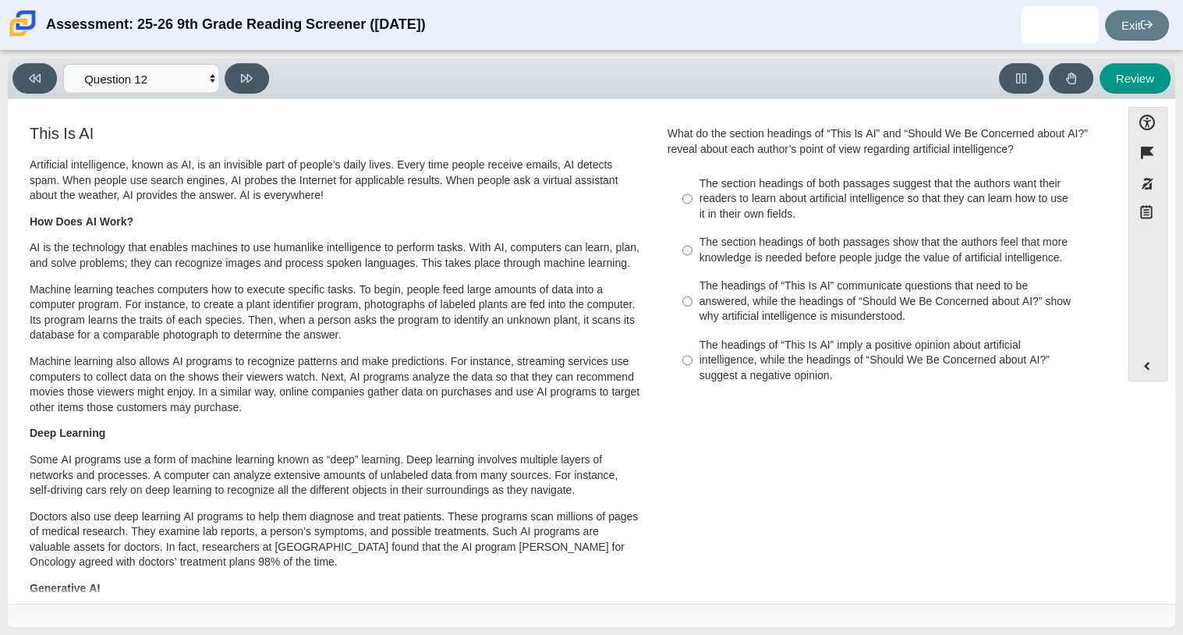
click at [768, 307] on div "The headings of “This Is AI” communicate questions that need to be answered, wh…" at bounding box center [896, 301] width 394 height 46
click at [692, 307] on input "The headings of “This Is AI” communicate questions that need to be answered, wh…" at bounding box center [687, 301] width 10 height 59
radio input "true"
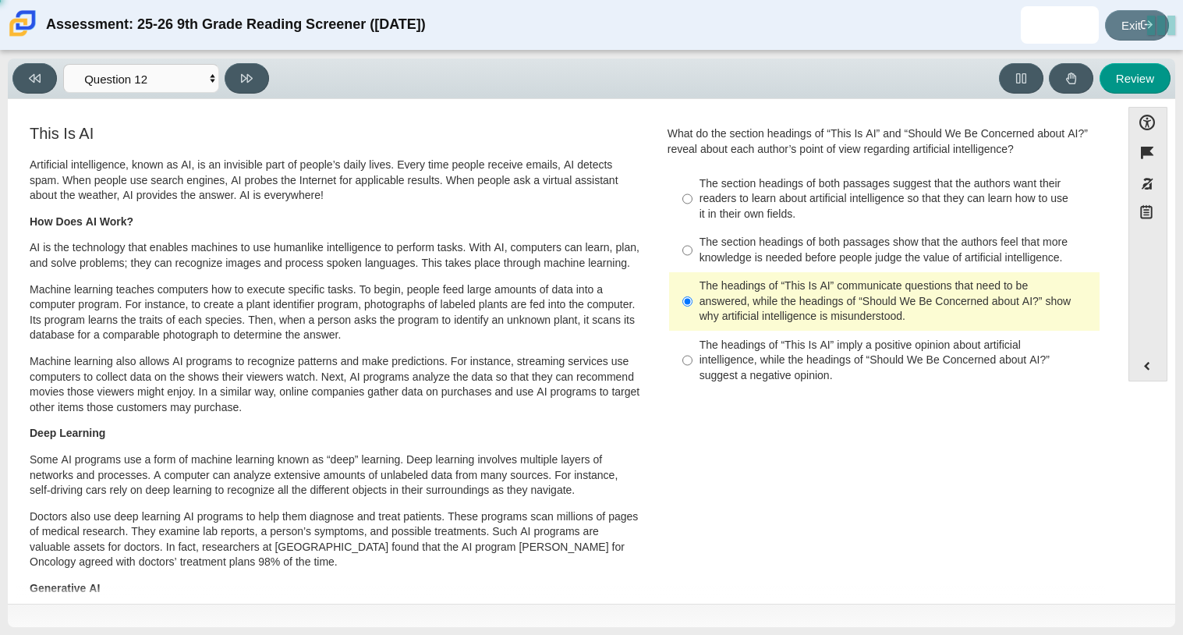
click at [261, 59] on div "Viewing Question 12 of 12 in Pacing Mode Questions Question 1 Question 2 Questi…" at bounding box center [591, 78] width 1167 height 41
click at [261, 65] on button at bounding box center [247, 78] width 44 height 30
select select "review"
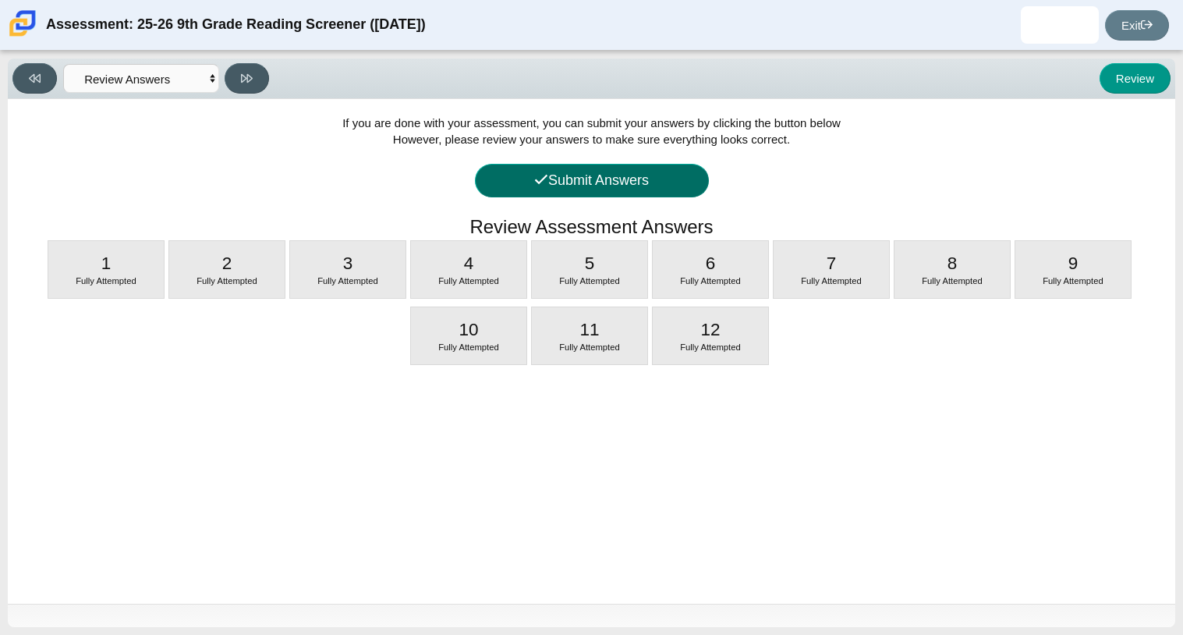
click at [658, 166] on button "Submit Answers" at bounding box center [592, 181] width 234 height 34
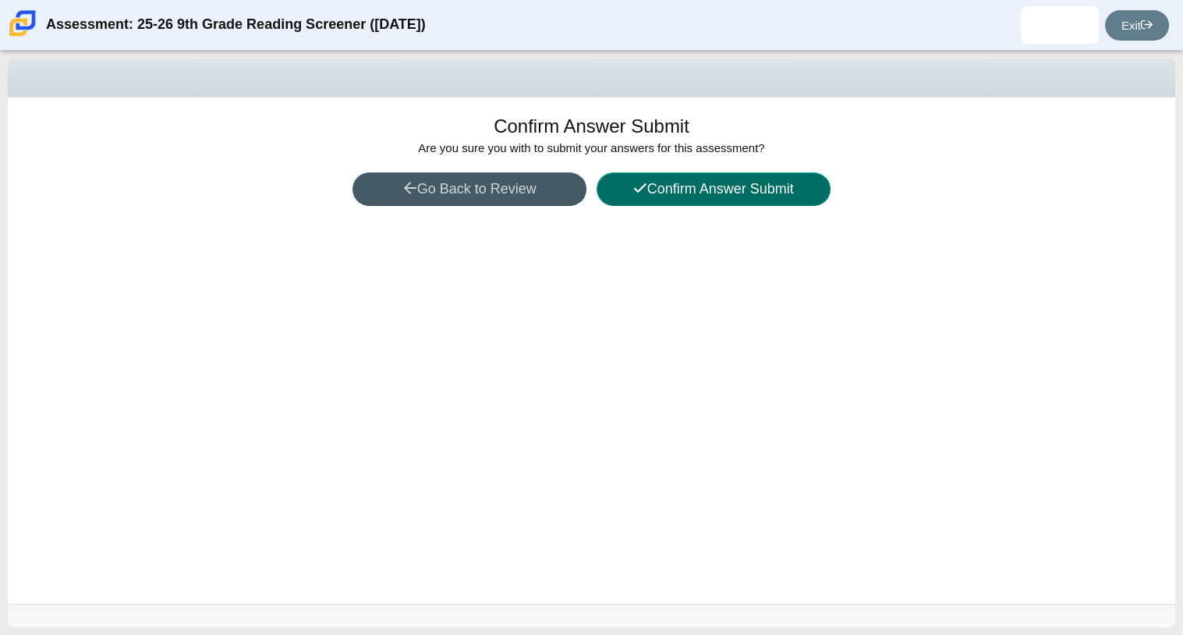
click at [704, 194] on button "Confirm Answer Submit" at bounding box center [713, 189] width 234 height 34
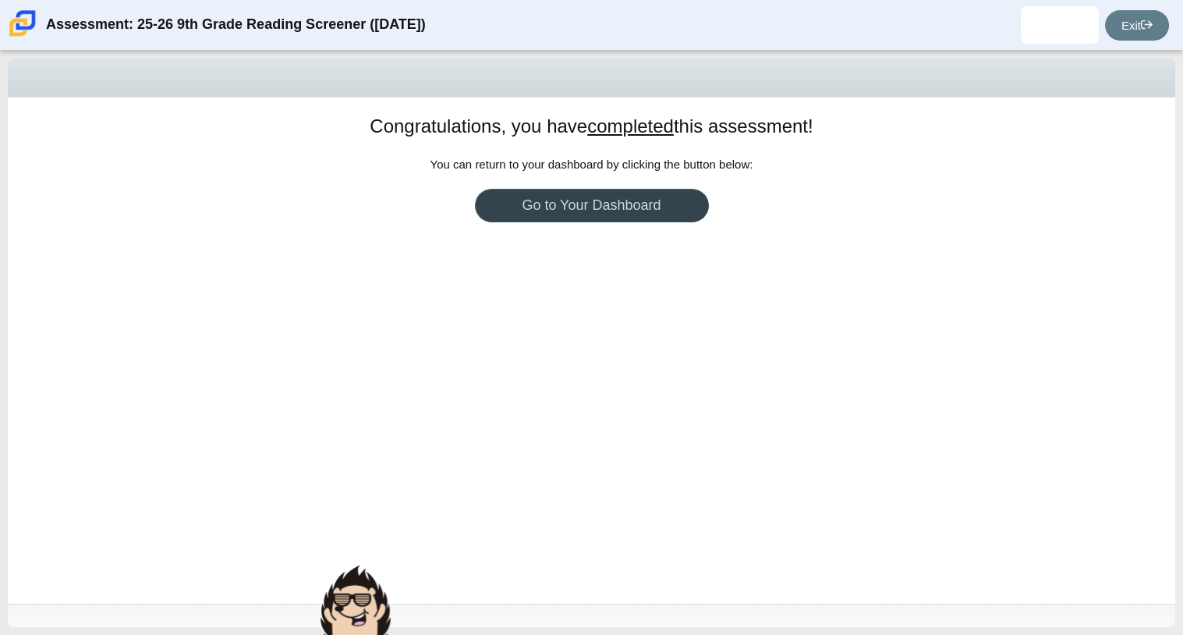
click at [677, 203] on link "Go to Your Dashboard" at bounding box center [592, 206] width 234 height 34
